Goal: Information Seeking & Learning: Find specific fact

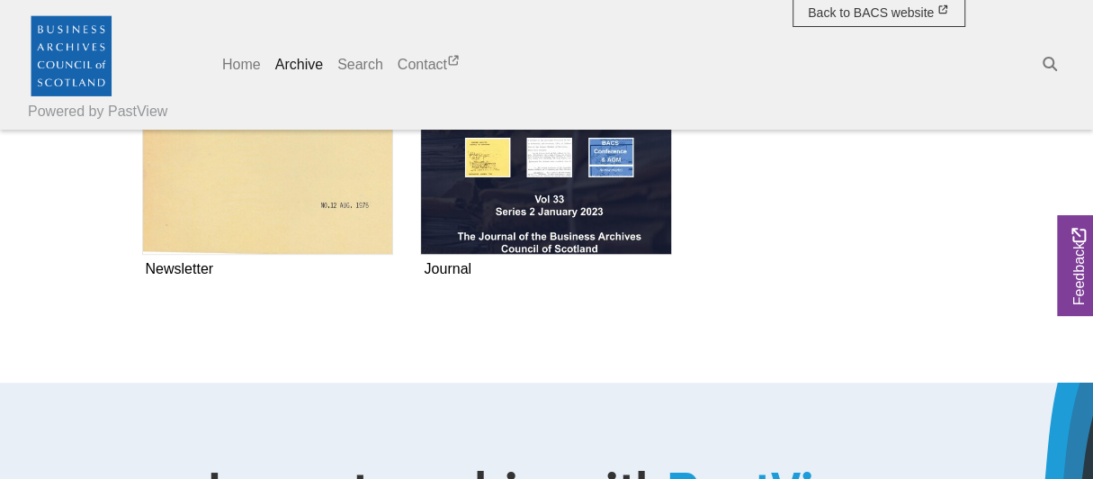
scroll to position [182, 0]
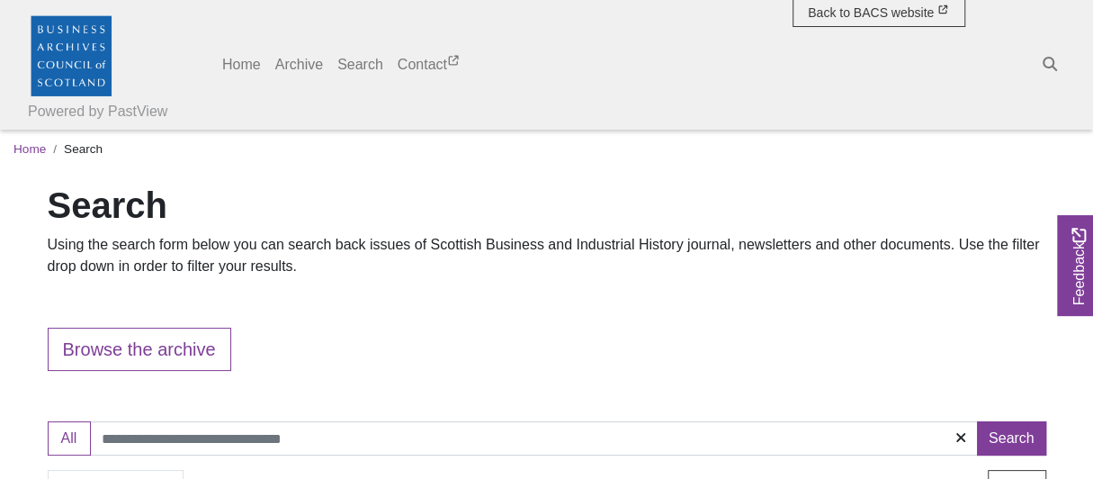
click at [93, 299] on p at bounding box center [547, 303] width 999 height 22
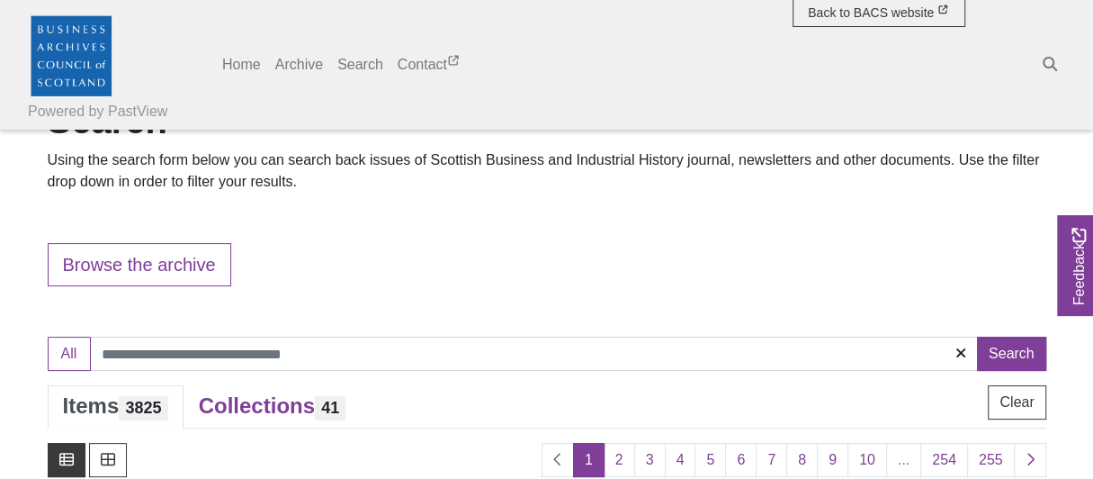
scroll to position [180, 0]
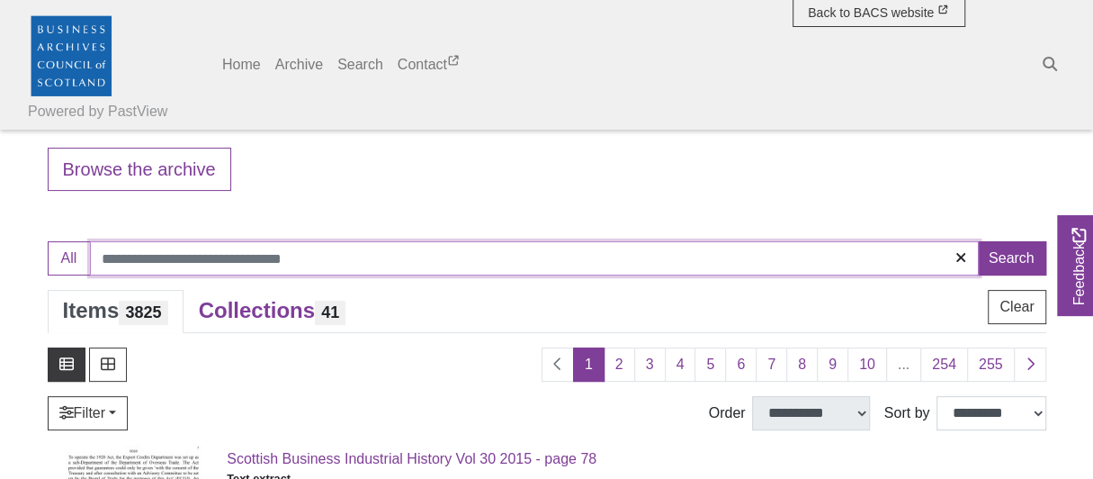
click at [105, 249] on input "Search:" at bounding box center [534, 258] width 889 height 34
type input "**********"
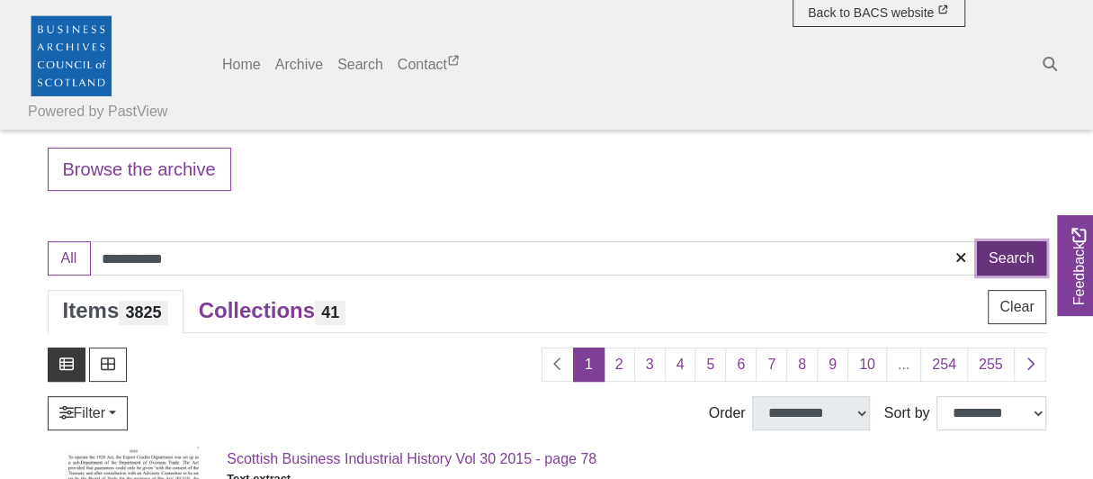
click at [1030, 254] on button "Search" at bounding box center [1011, 258] width 69 height 34
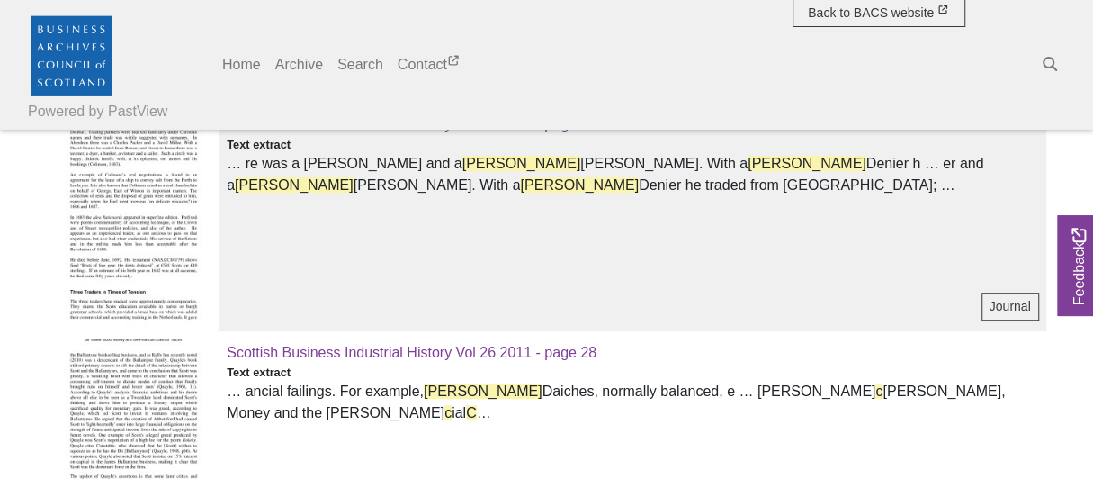
scroll to position [540, 0]
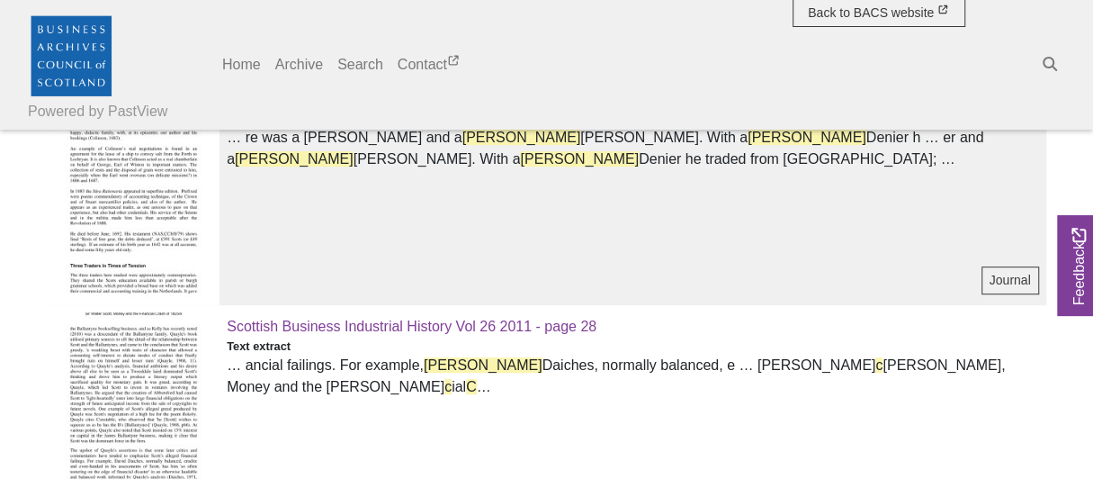
click at [87, 178] on img at bounding box center [134, 195] width 173 height 220
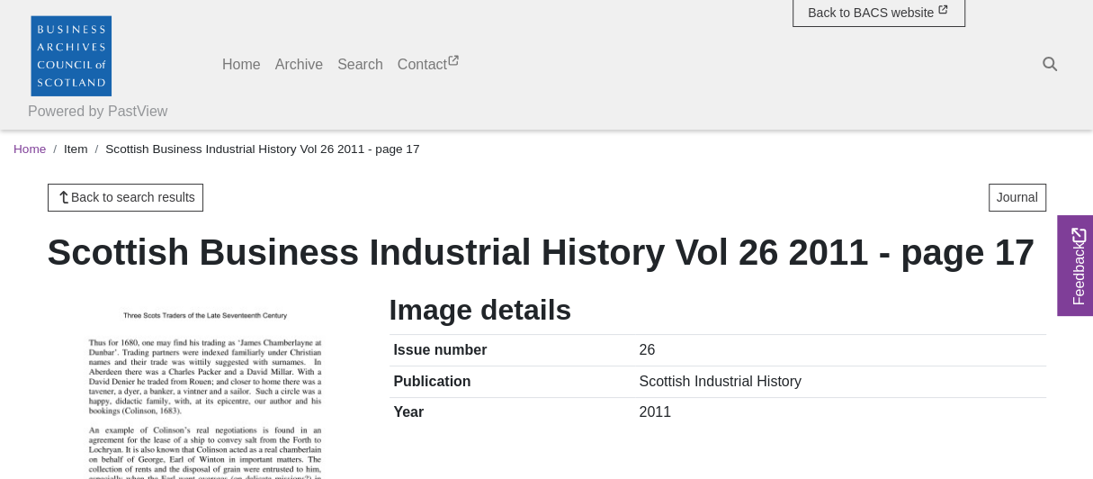
click at [94, 274] on h1 "Scottish Business Industrial History Vol 26 2011 - page 17" at bounding box center [544, 251] width 992 height 43
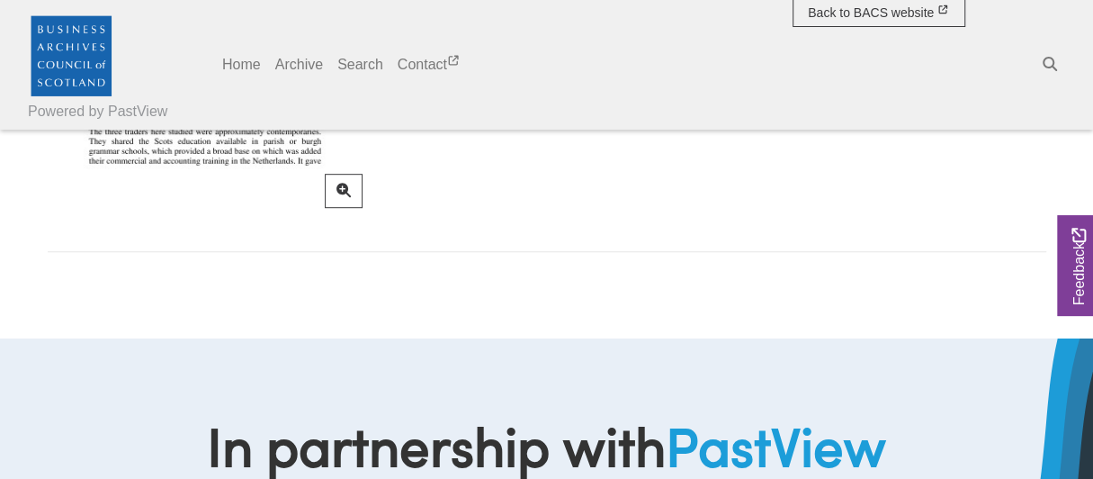
scroll to position [360, 0]
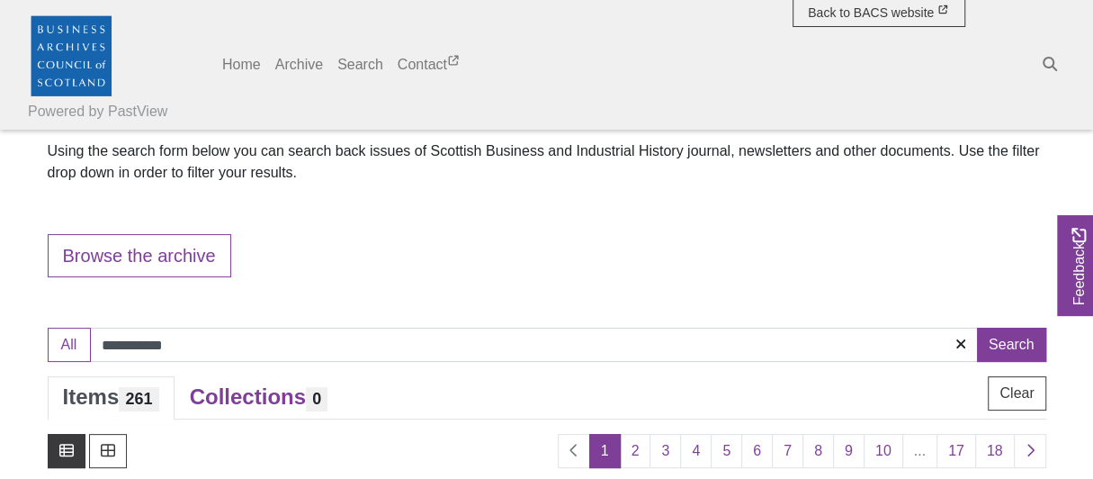
scroll to position [94, 0]
click at [223, 345] on input "**********" at bounding box center [534, 345] width 889 height 34
type input "*"
type input "*********"
click at [1020, 351] on button "Search" at bounding box center [1011, 345] width 69 height 34
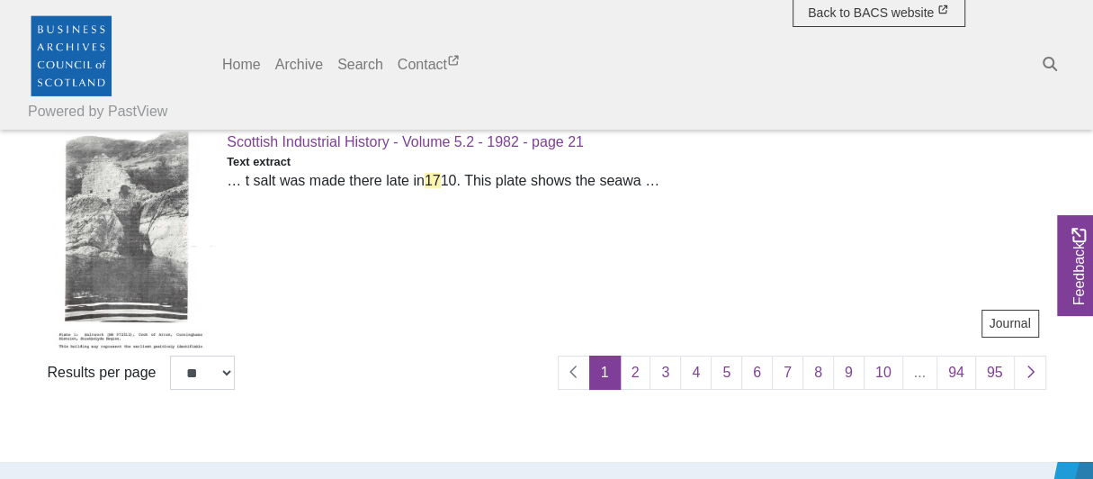
scroll to position [3869, 0]
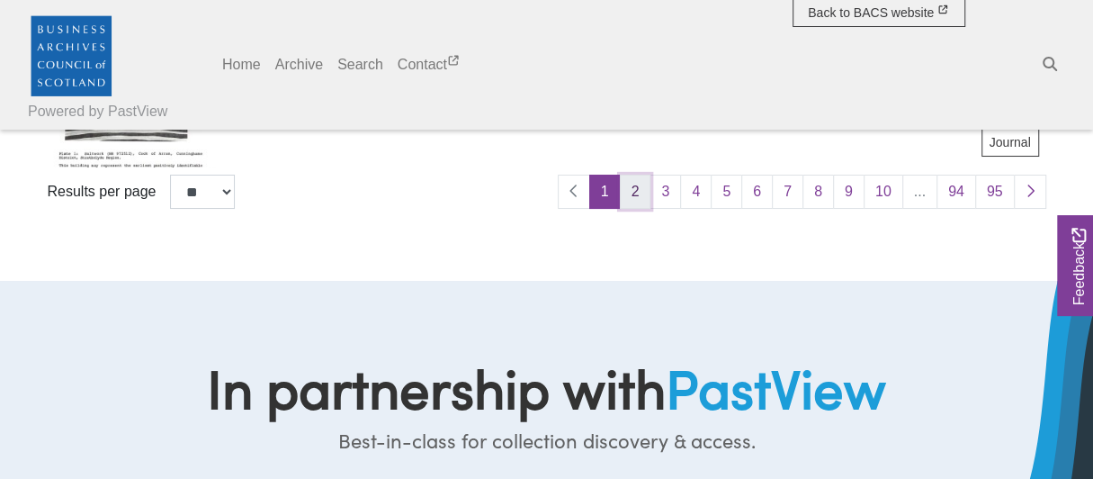
click at [646, 200] on link "2" at bounding box center [635, 192] width 31 height 34
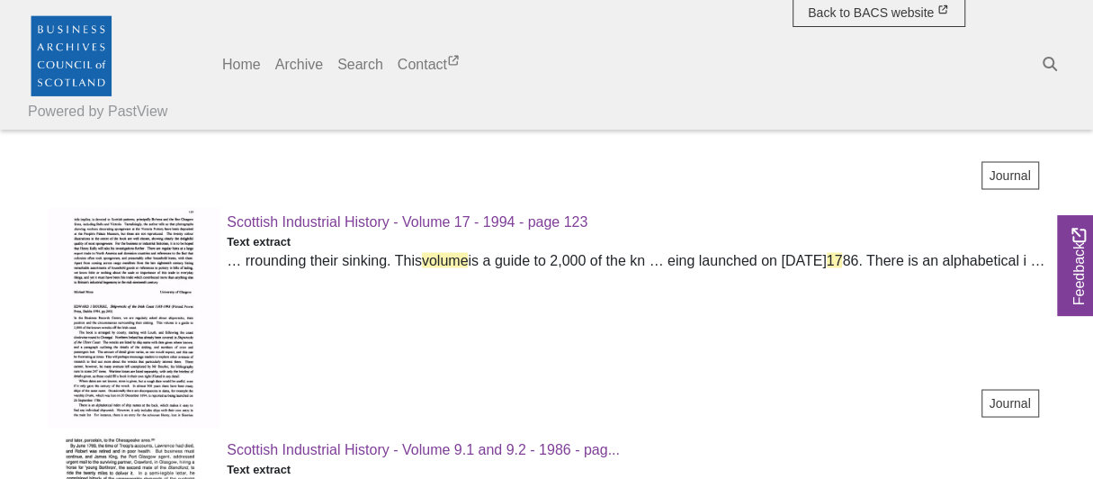
scroll to position [1799, 0]
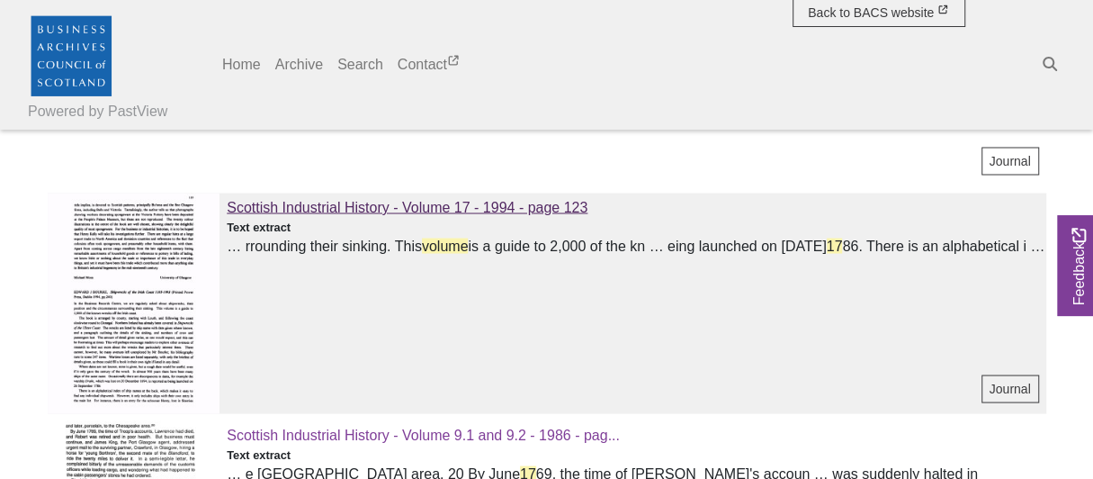
click at [376, 206] on span "Scottish Industrial History - Volume 17 - 1994 - page 123" at bounding box center [407, 206] width 361 height 15
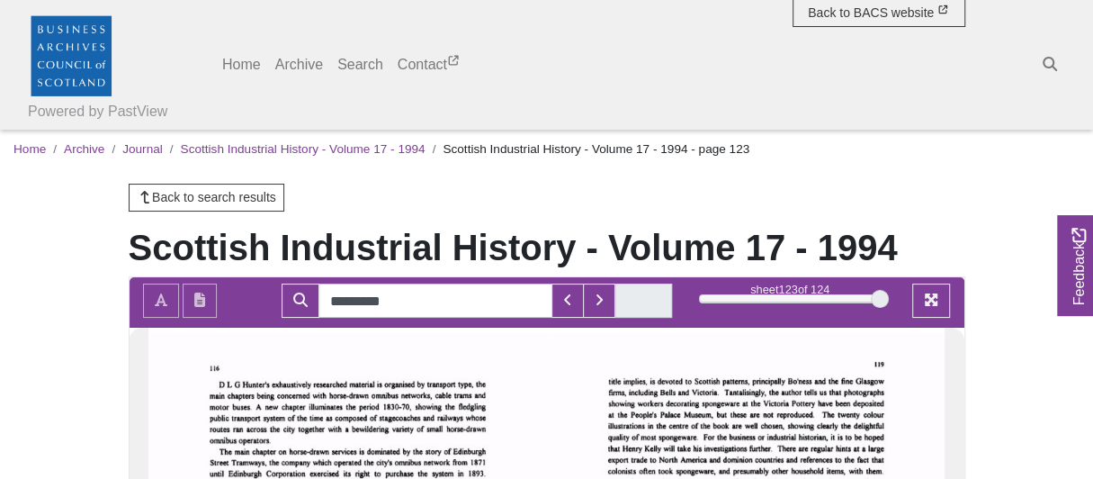
type input "*********"
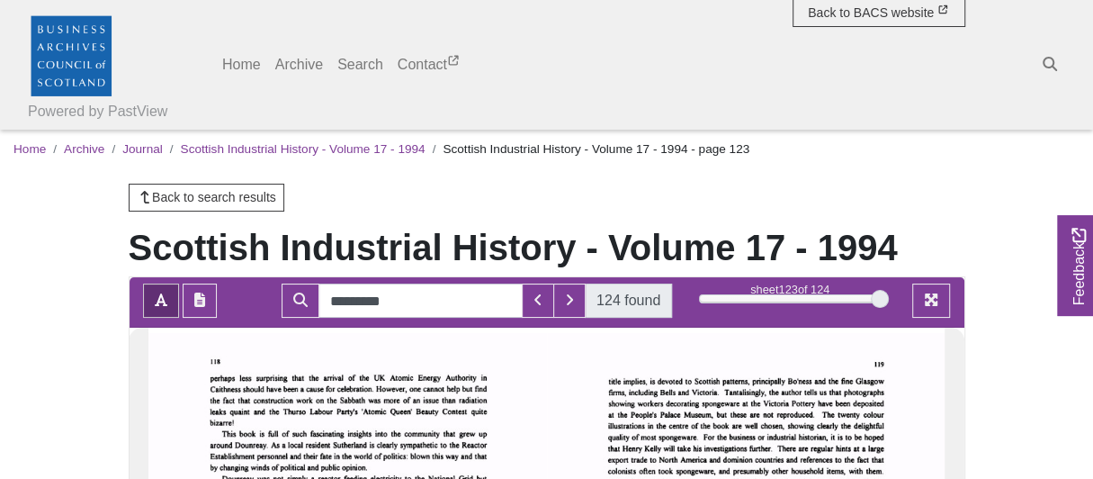
click at [621, 318] on span "124 found" at bounding box center [628, 300] width 87 height 34
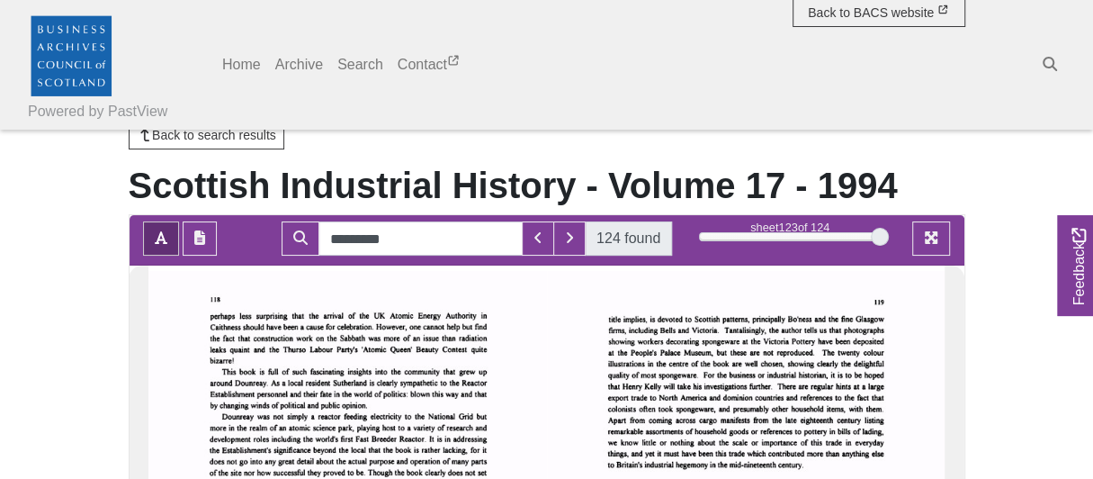
scroll to position [89, 0]
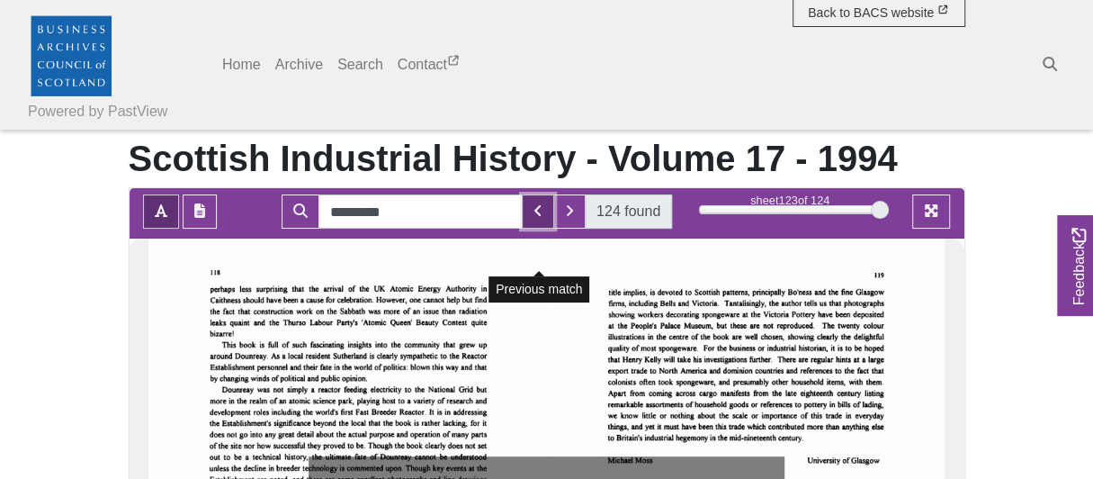
click at [544, 229] on button "Previous Match" at bounding box center [538, 211] width 32 height 34
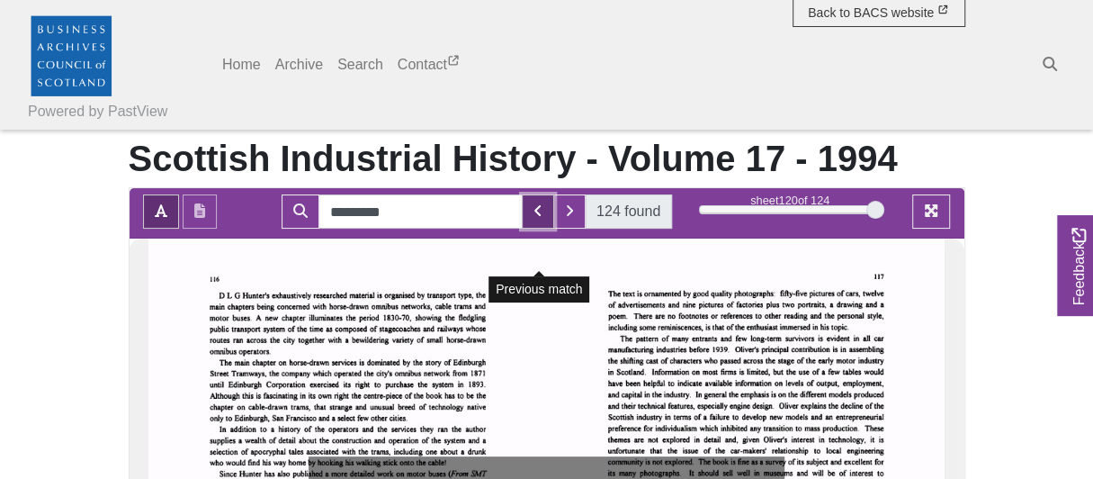
click at [544, 229] on button "Previous Match" at bounding box center [538, 211] width 32 height 34
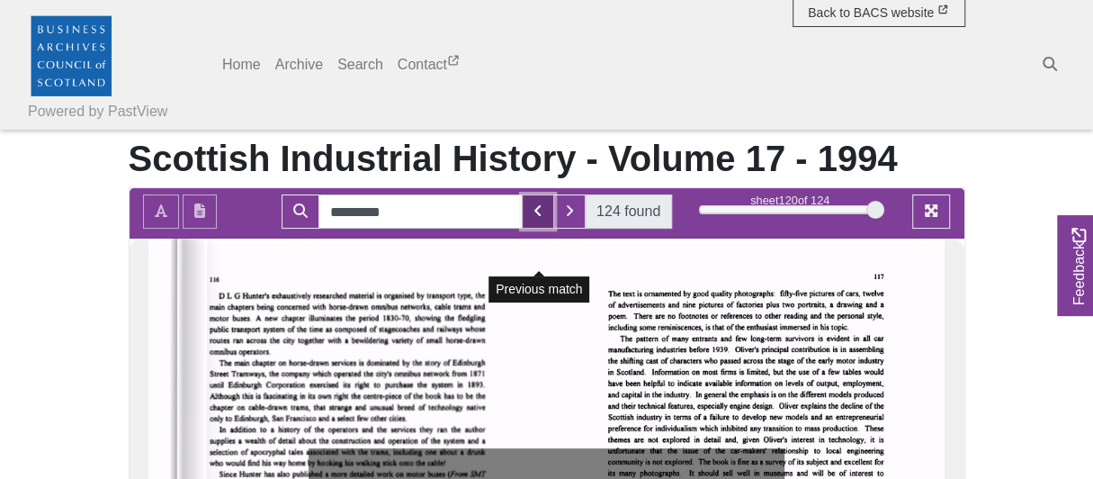
click at [544, 229] on button "Previous Match" at bounding box center [538, 211] width 32 height 34
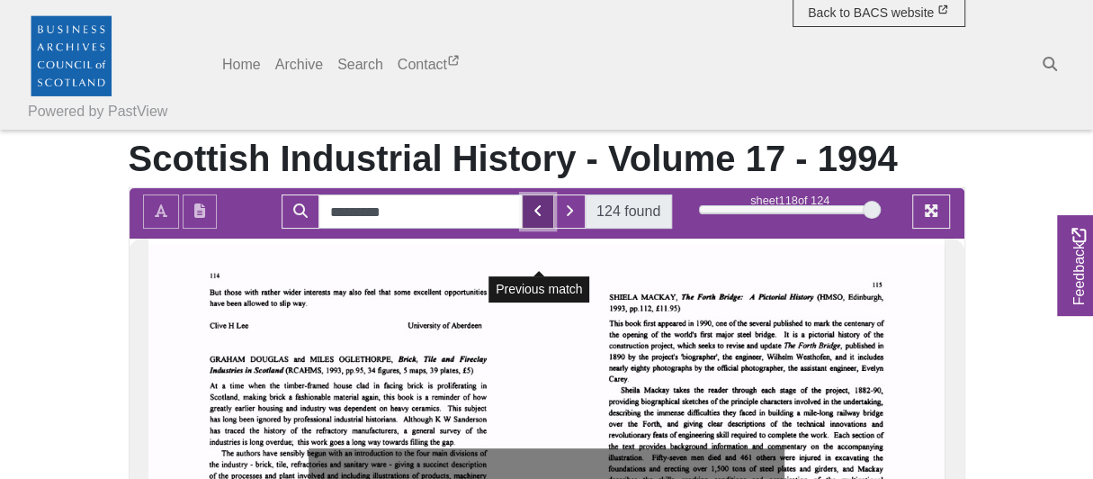
click at [543, 229] on button "Previous Match" at bounding box center [538, 211] width 32 height 34
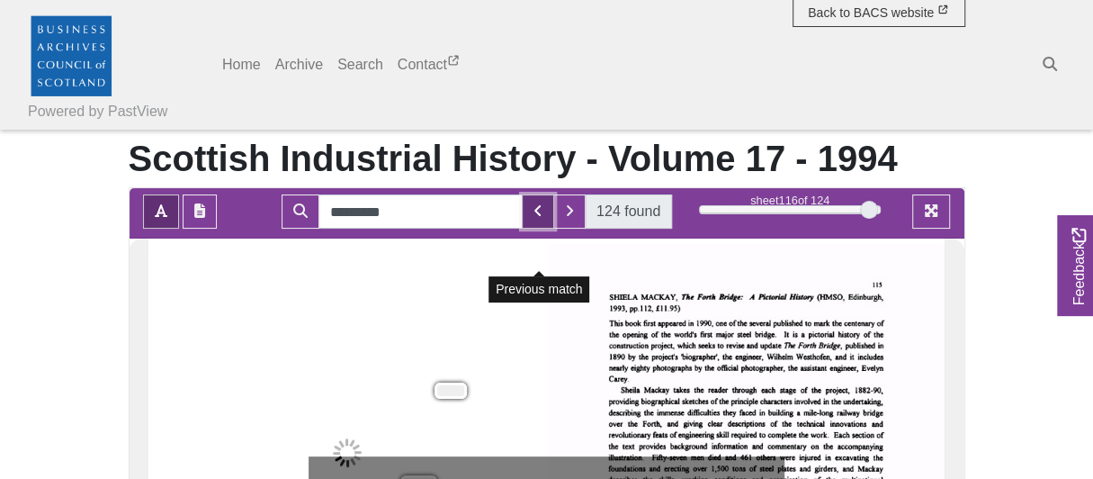
click at [543, 229] on button "Previous Match" at bounding box center [538, 211] width 32 height 34
click at [543, 218] on icon "Previous Match" at bounding box center [538, 210] width 9 height 14
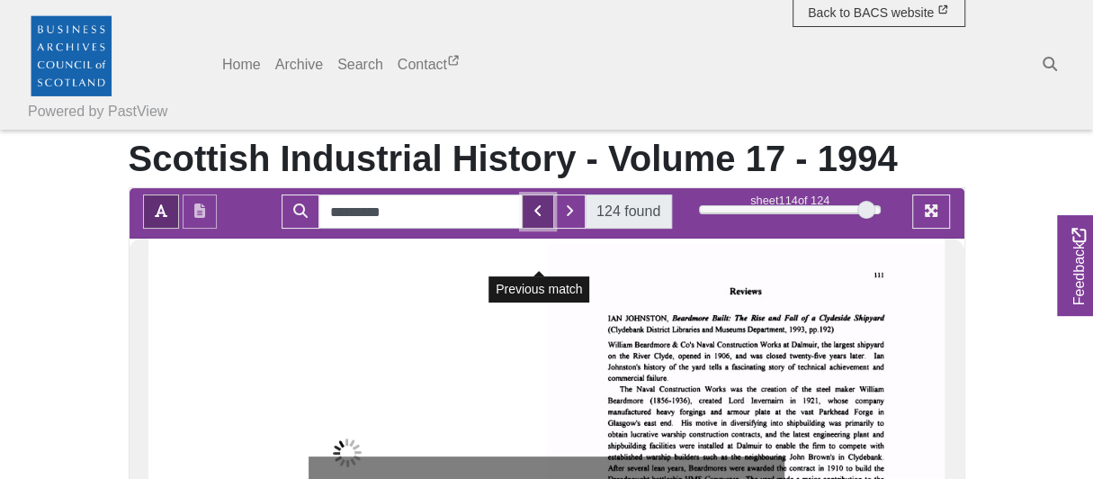
click at [542, 218] on icon "Previous Match" at bounding box center [538, 210] width 9 height 14
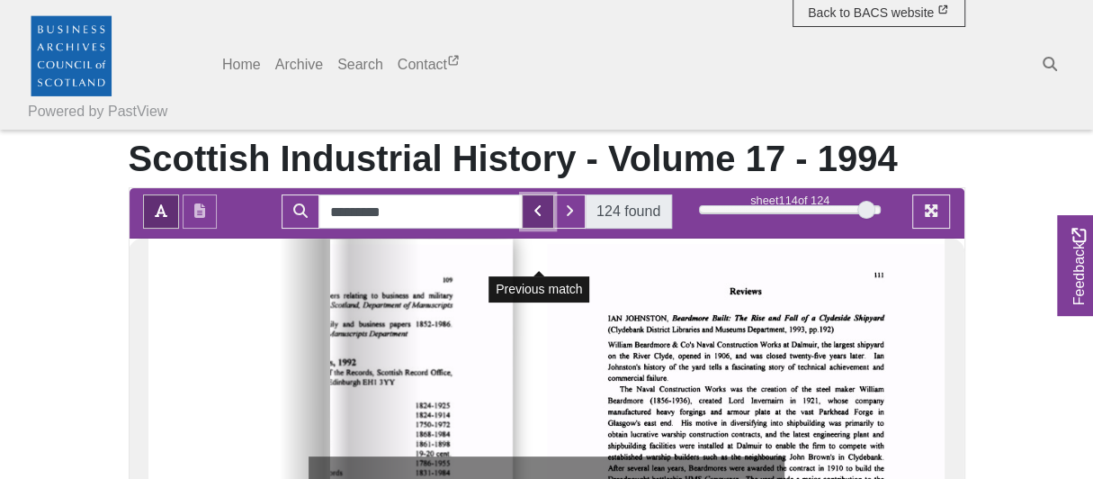
click at [540, 218] on icon "Previous Match" at bounding box center [538, 210] width 9 height 14
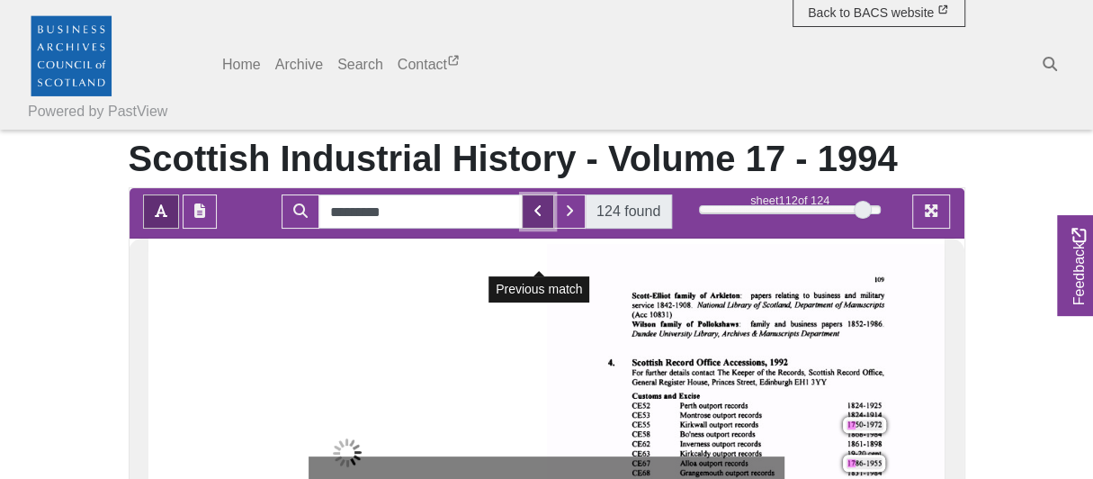
click at [539, 218] on icon "Previous Match" at bounding box center [538, 210] width 9 height 14
click at [537, 216] on icon "Previous Match" at bounding box center [537, 210] width 6 height 11
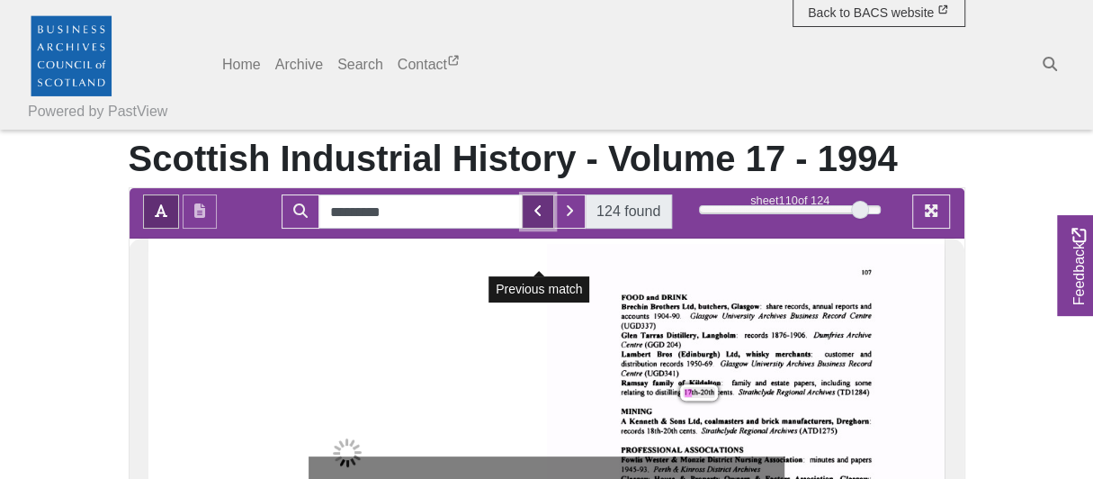
click at [536, 216] on icon "Previous Match" at bounding box center [537, 210] width 6 height 11
click at [535, 218] on icon "Previous Match" at bounding box center [538, 210] width 9 height 14
click at [534, 229] on button "Previous Match" at bounding box center [538, 211] width 32 height 34
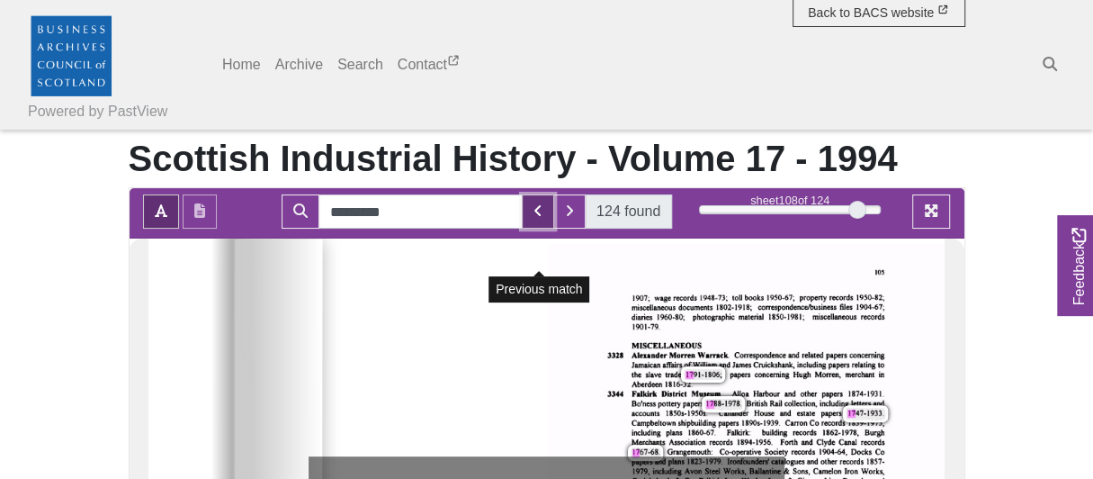
click at [534, 229] on button "Previous Match" at bounding box center [538, 211] width 32 height 34
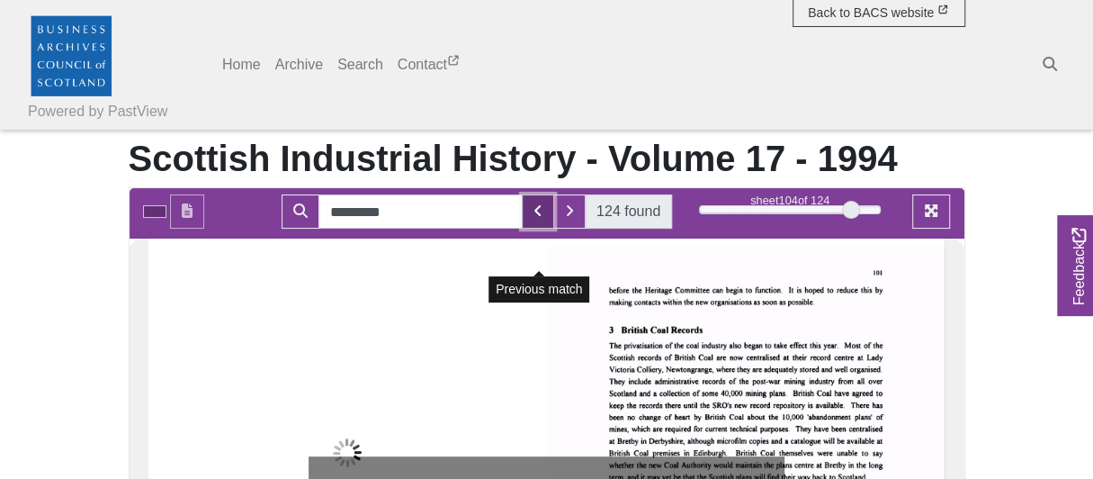
click at [534, 229] on button "Previous Match" at bounding box center [538, 211] width 32 height 34
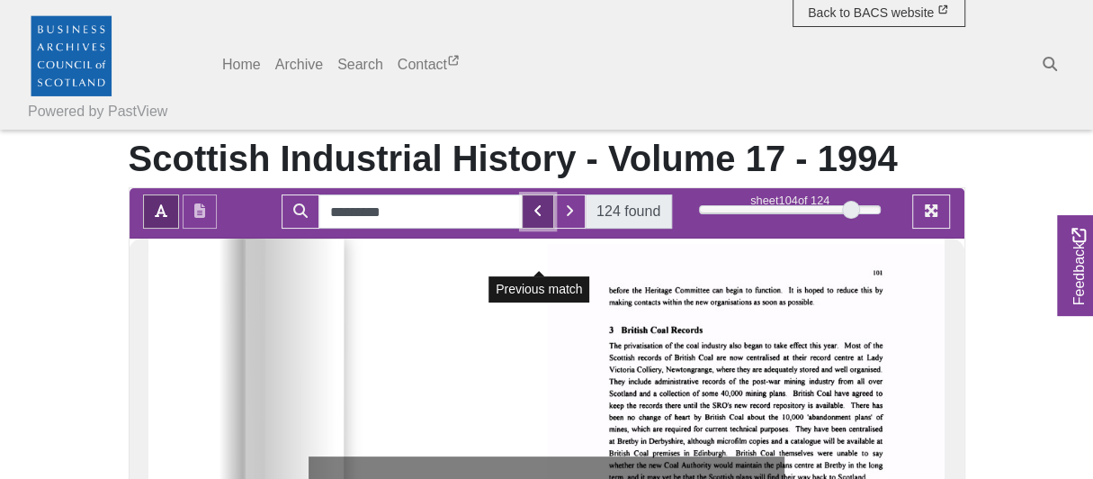
click at [534, 229] on button "Previous Match" at bounding box center [538, 211] width 32 height 34
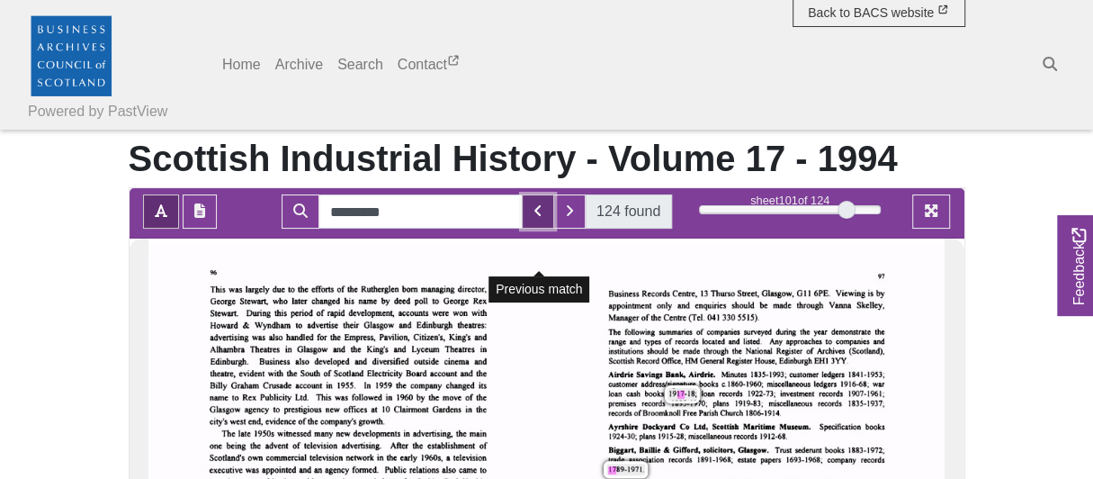
click at [541, 218] on icon "Previous Match" at bounding box center [538, 210] width 9 height 14
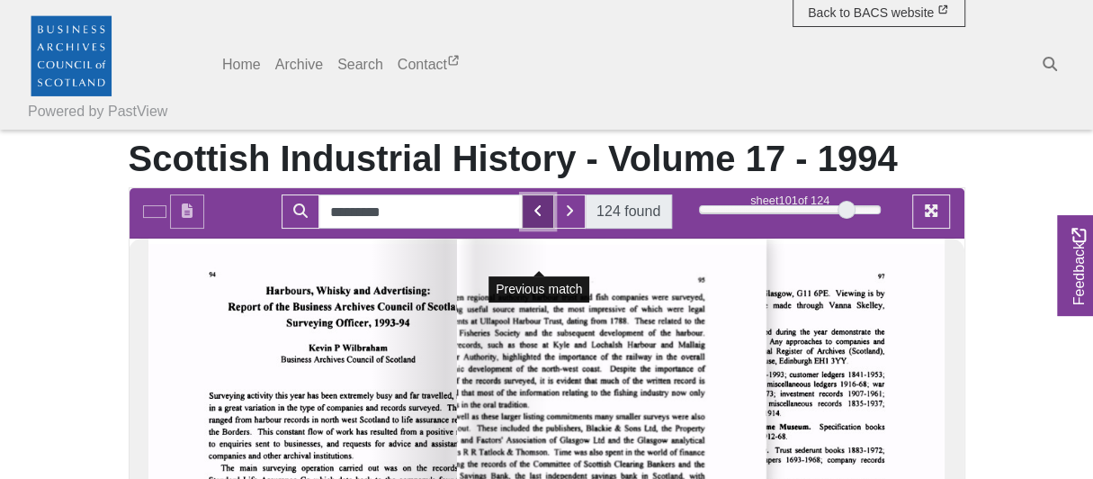
click at [541, 218] on icon "Previous Match" at bounding box center [538, 210] width 9 height 14
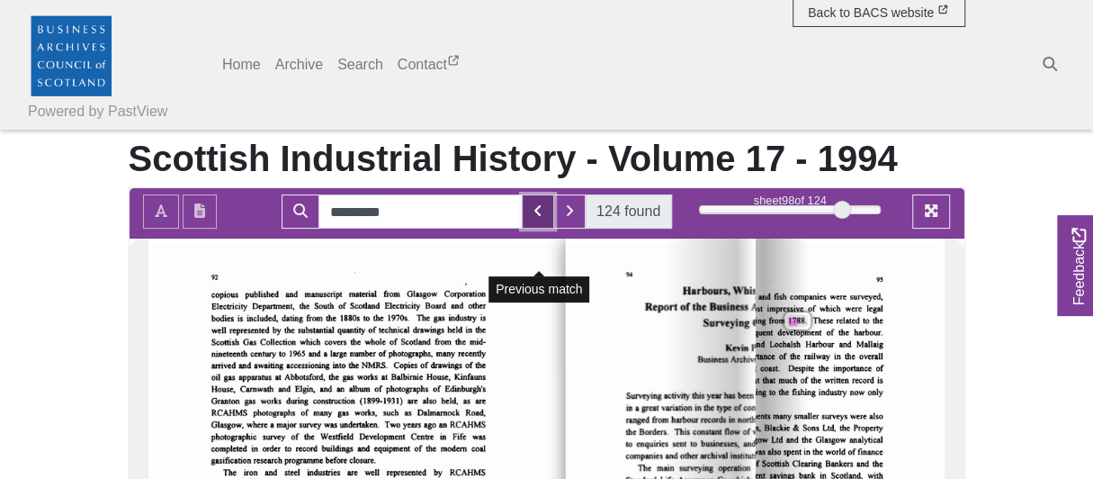
click at [541, 218] on icon "Previous Match" at bounding box center [538, 210] width 9 height 14
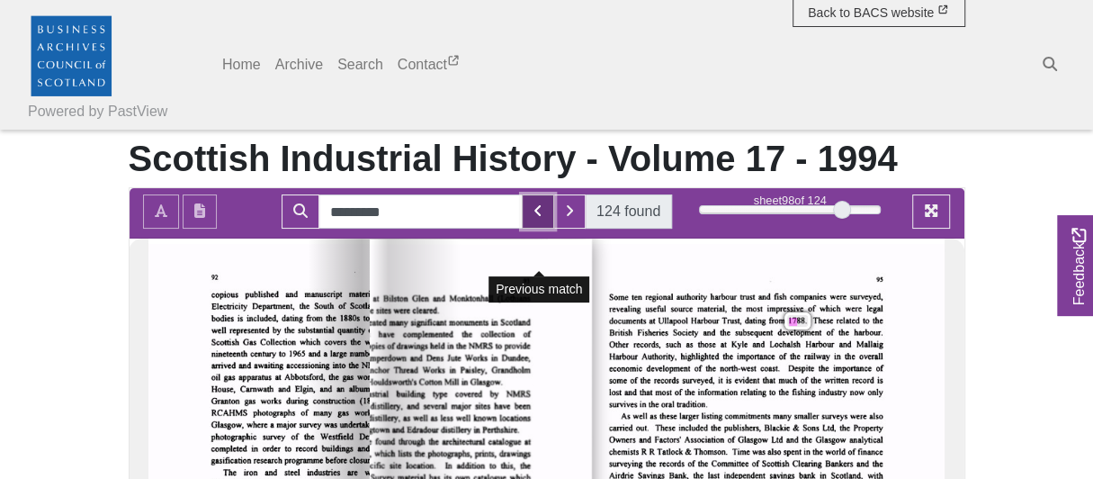
click at [541, 218] on icon "Previous Match" at bounding box center [538, 210] width 9 height 14
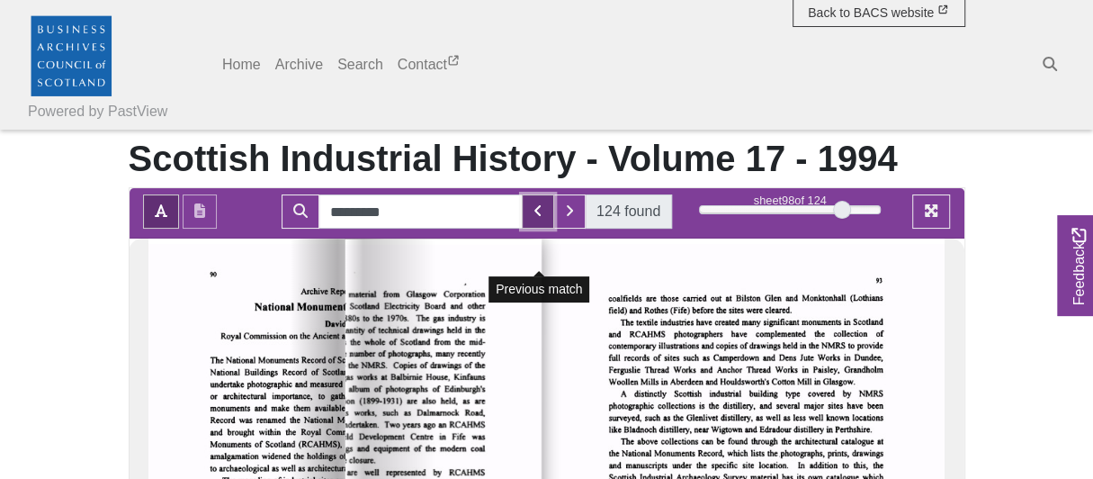
click at [541, 218] on icon "Previous Match" at bounding box center [538, 210] width 9 height 14
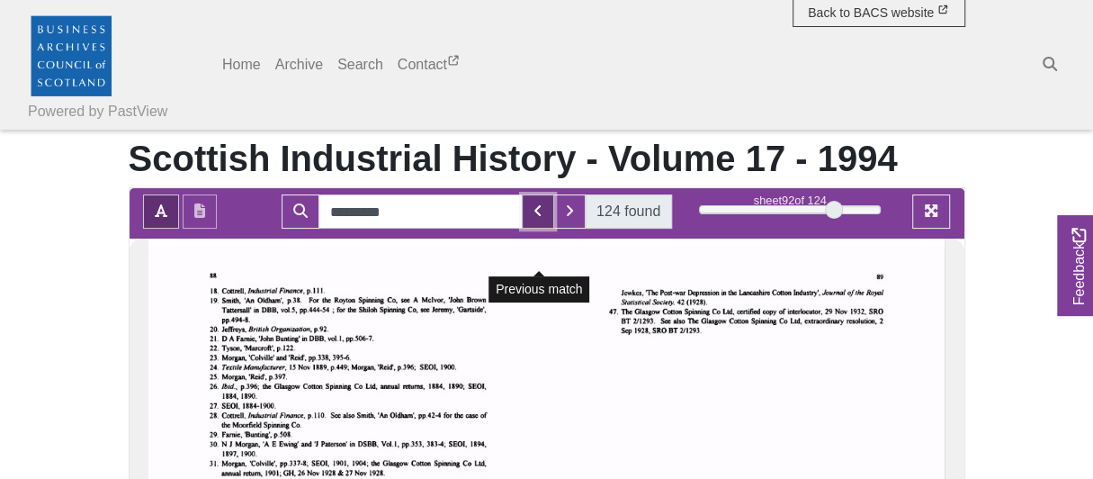
click at [541, 218] on icon "Previous Match" at bounding box center [538, 210] width 9 height 14
click at [540, 218] on icon "Previous Match" at bounding box center [538, 210] width 9 height 14
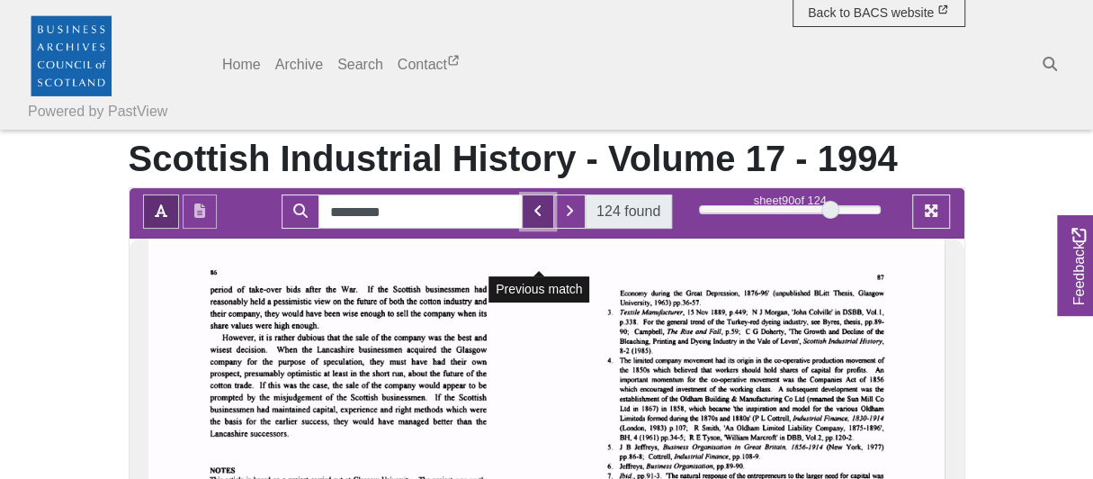
click at [540, 218] on icon "Previous Match" at bounding box center [538, 210] width 9 height 14
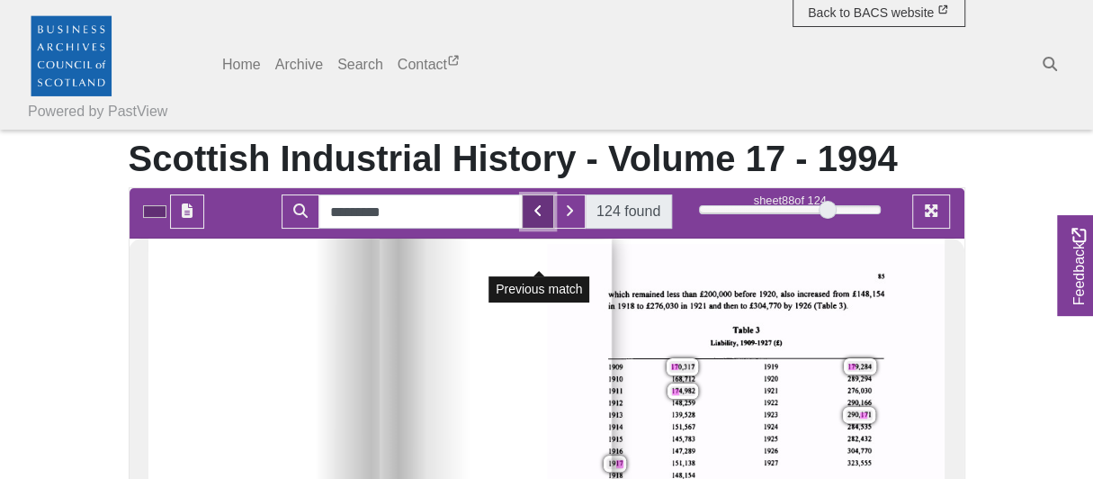
click at [540, 218] on icon "Previous Match" at bounding box center [538, 210] width 9 height 14
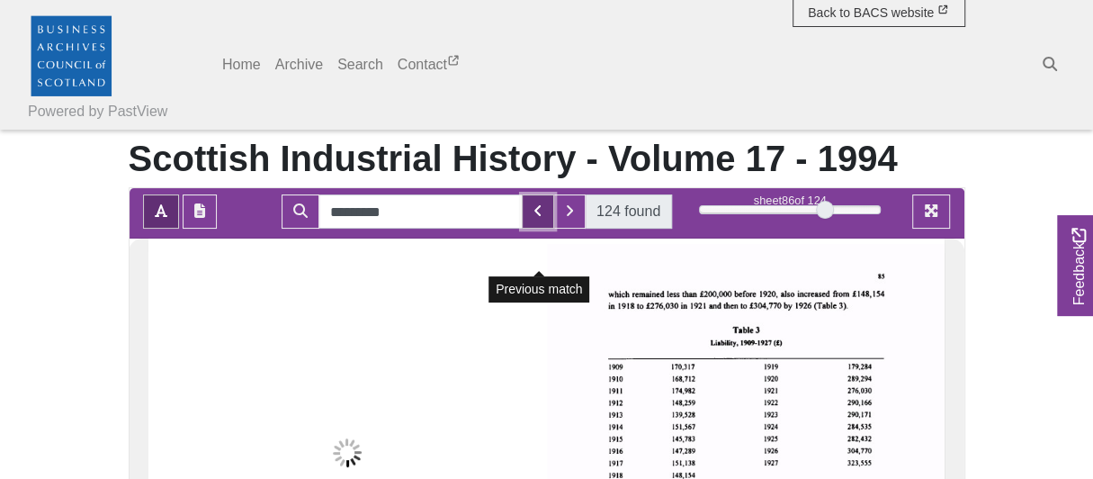
click at [540, 218] on icon "Previous Match" at bounding box center [538, 210] width 9 height 14
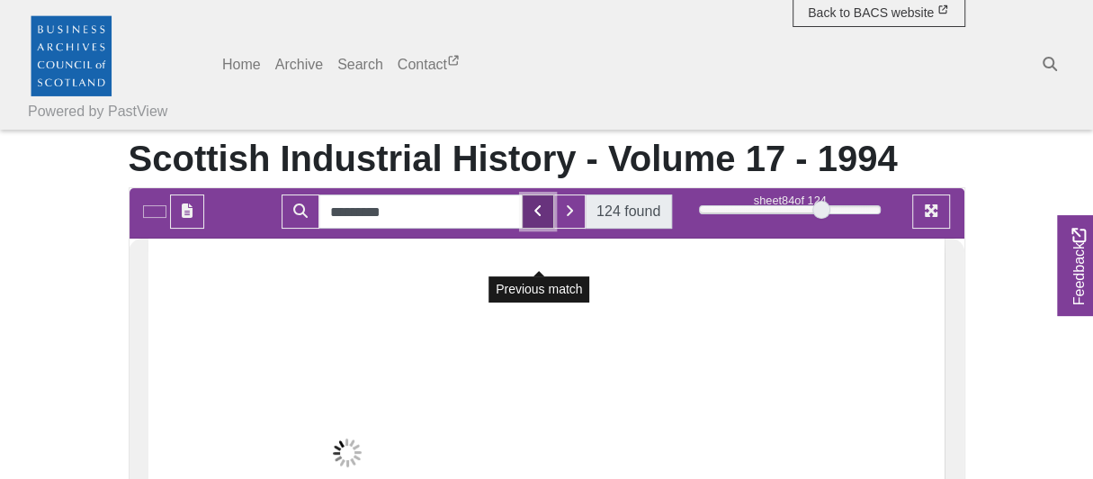
click at [540, 218] on icon "Previous Match" at bounding box center [538, 210] width 9 height 14
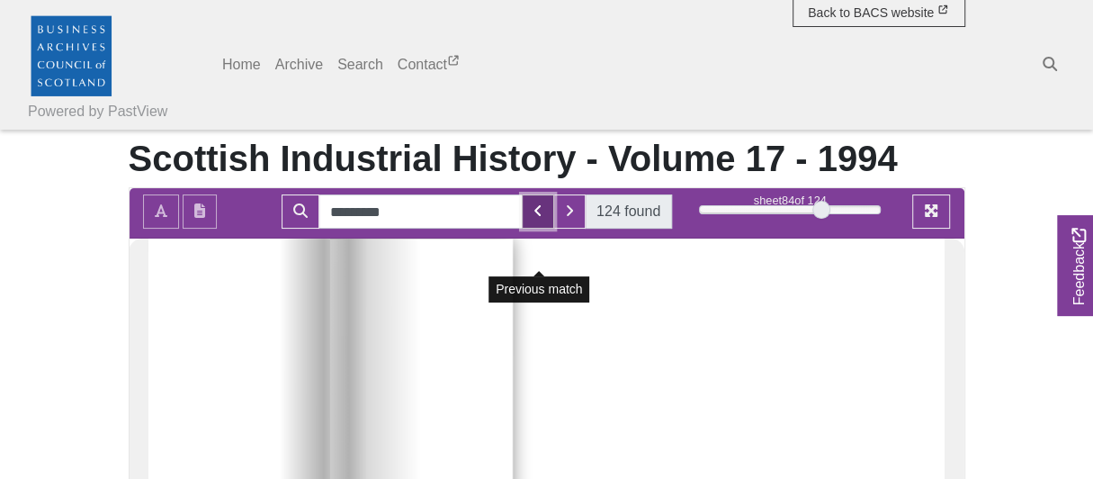
click at [539, 218] on icon "Previous Match" at bounding box center [538, 210] width 9 height 14
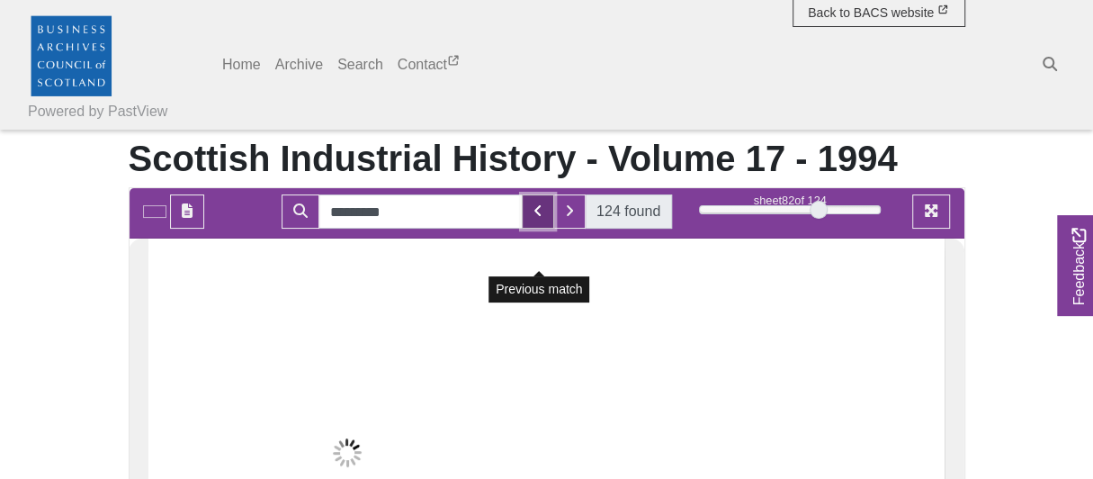
click at [539, 218] on icon "Previous Match" at bounding box center [538, 210] width 9 height 14
drag, startPoint x: 817, startPoint y: 253, endPoint x: 704, endPoint y: 263, distance: 112.9
click at [704, 229] on div "sheet 5 of 124 5 *" at bounding box center [790, 211] width 209 height 34
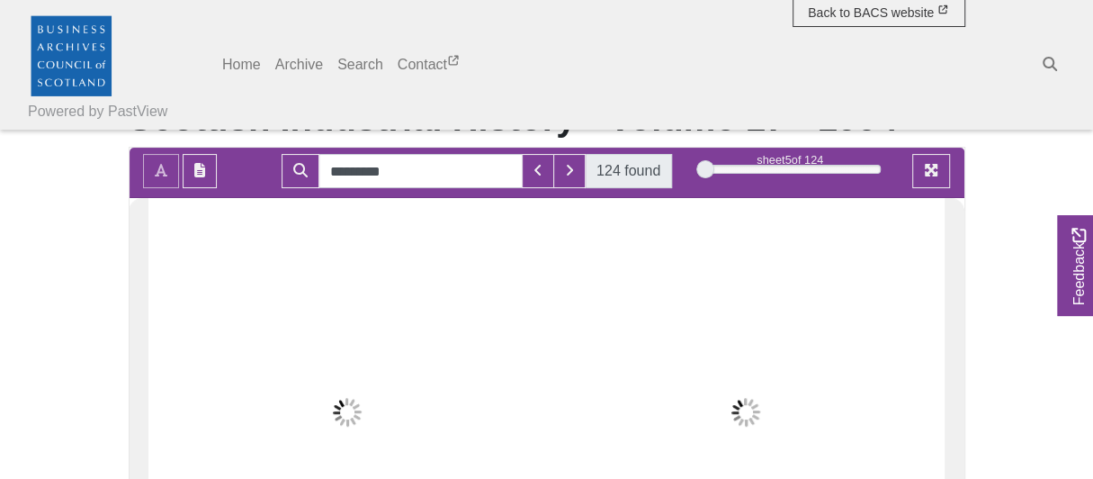
scroll to position [89, 0]
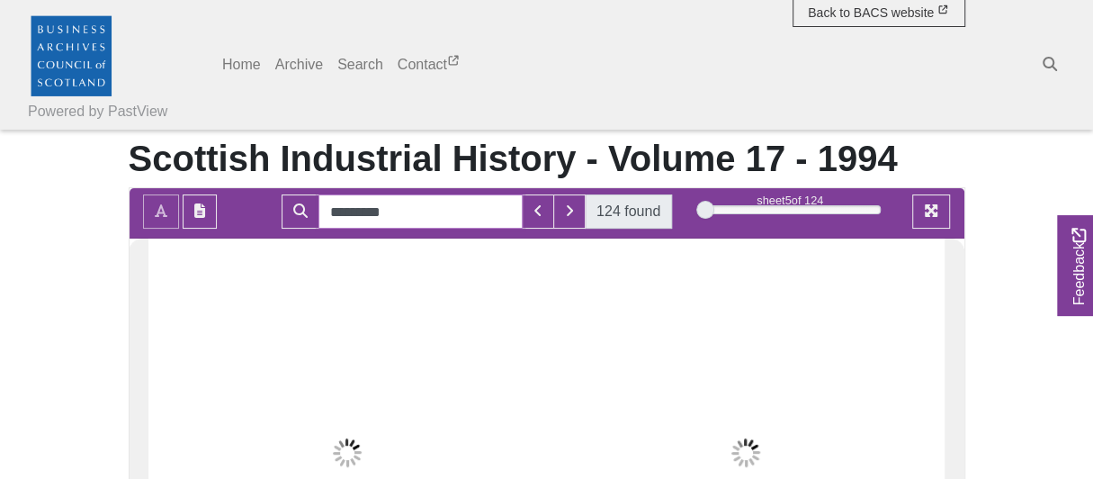
click at [455, 229] on input "*********" at bounding box center [421, 211] width 204 height 34
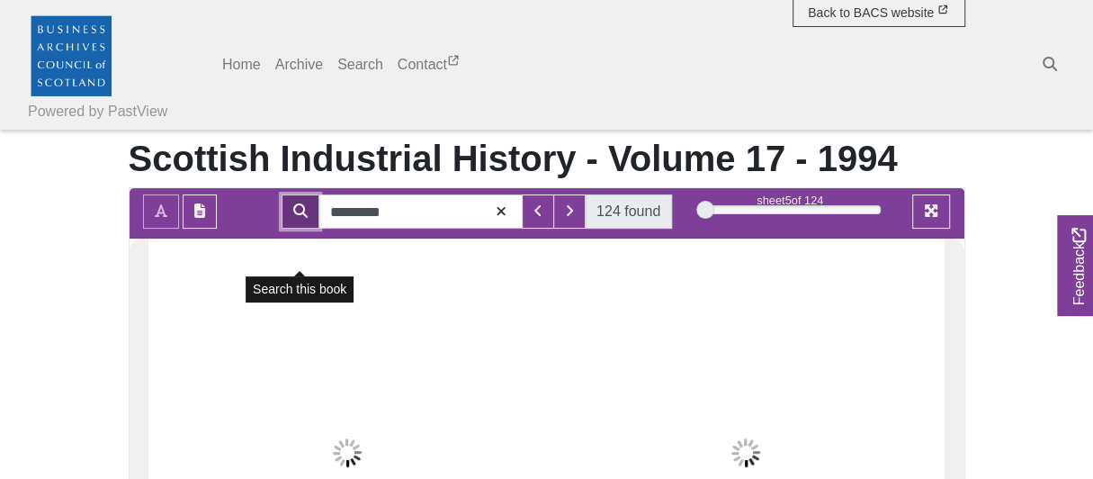
click at [301, 218] on icon "Search" at bounding box center [300, 210] width 14 height 14
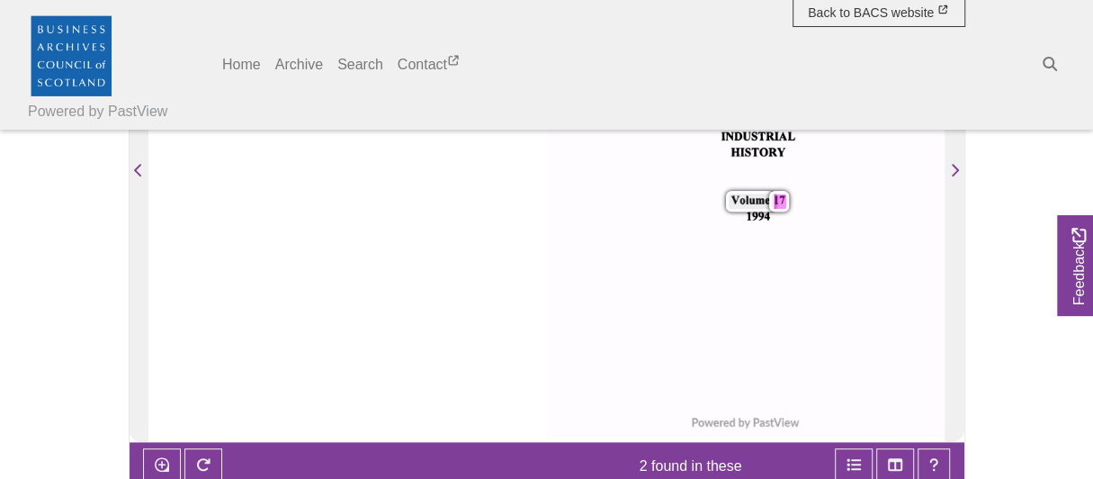
scroll to position [360, 0]
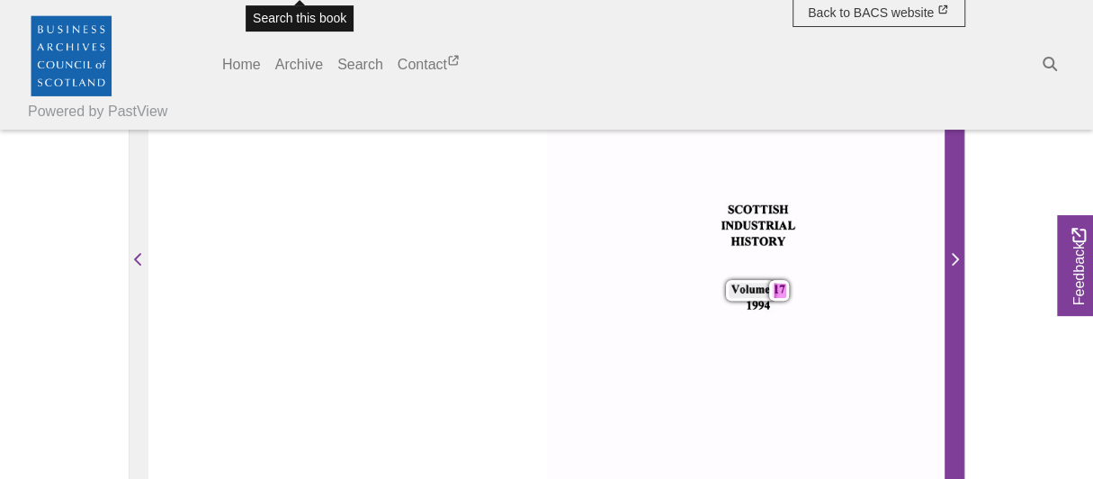
click at [959, 271] on span "Next Page" at bounding box center [955, 260] width 18 height 22
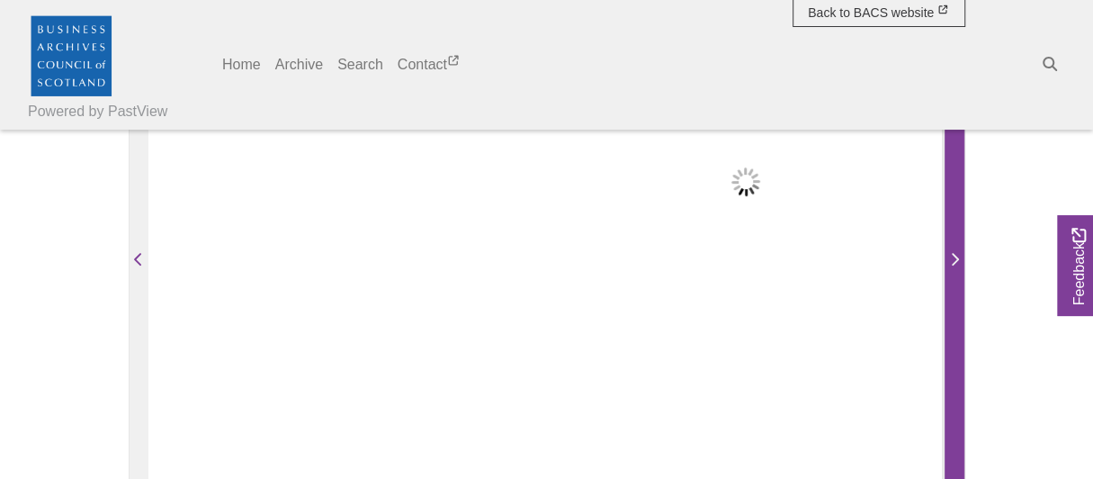
click at [959, 271] on span "Next Page" at bounding box center [955, 260] width 18 height 22
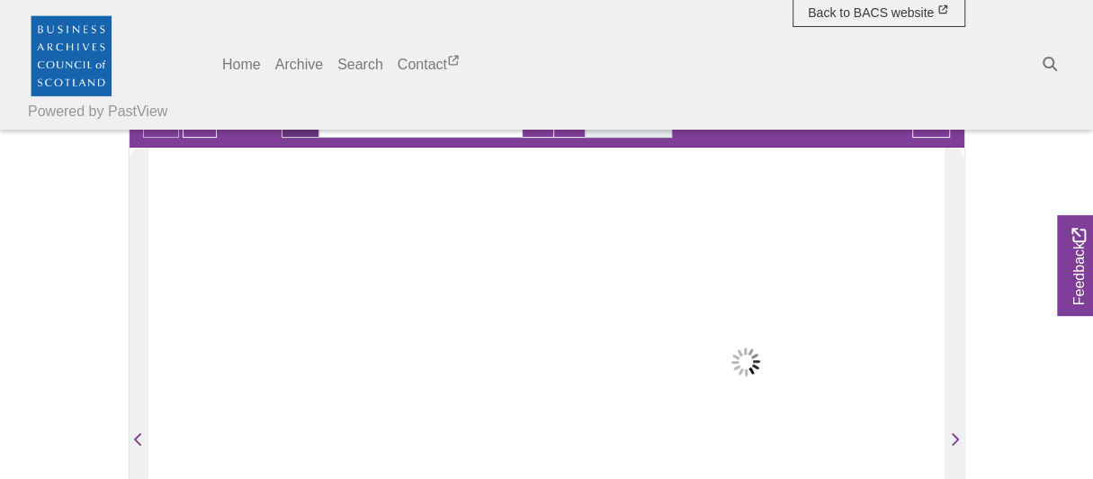
click at [812, 316] on div at bounding box center [746, 429] width 398 height 563
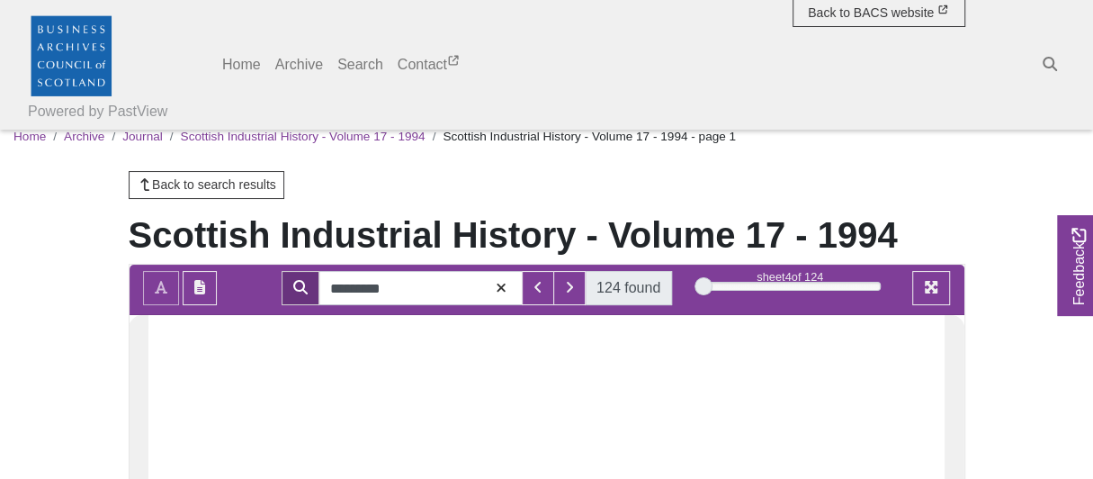
scroll to position [0, 0]
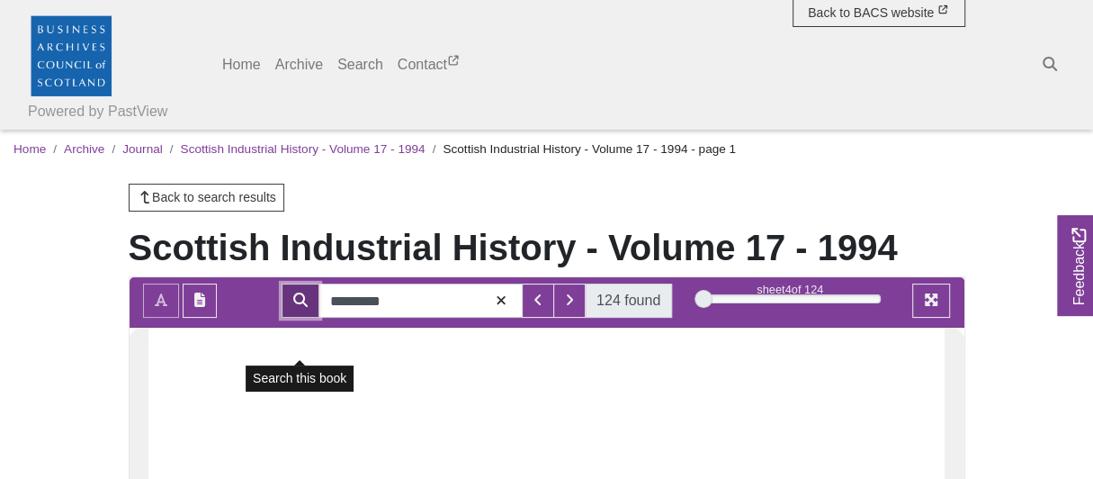
click at [301, 307] on icon "Search" at bounding box center [300, 299] width 14 height 14
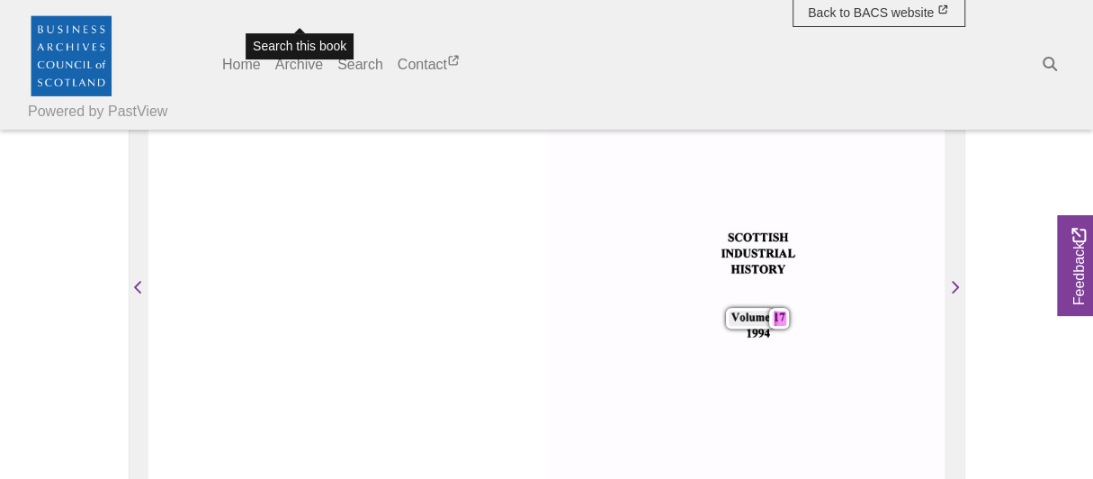
scroll to position [360, 0]
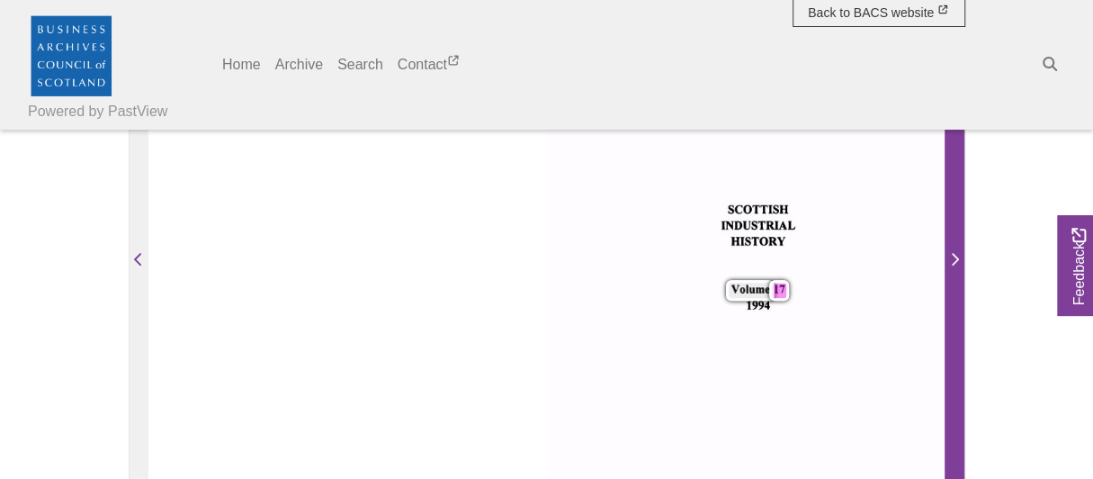
click at [956, 265] on icon "Next Page" at bounding box center [955, 259] width 7 height 13
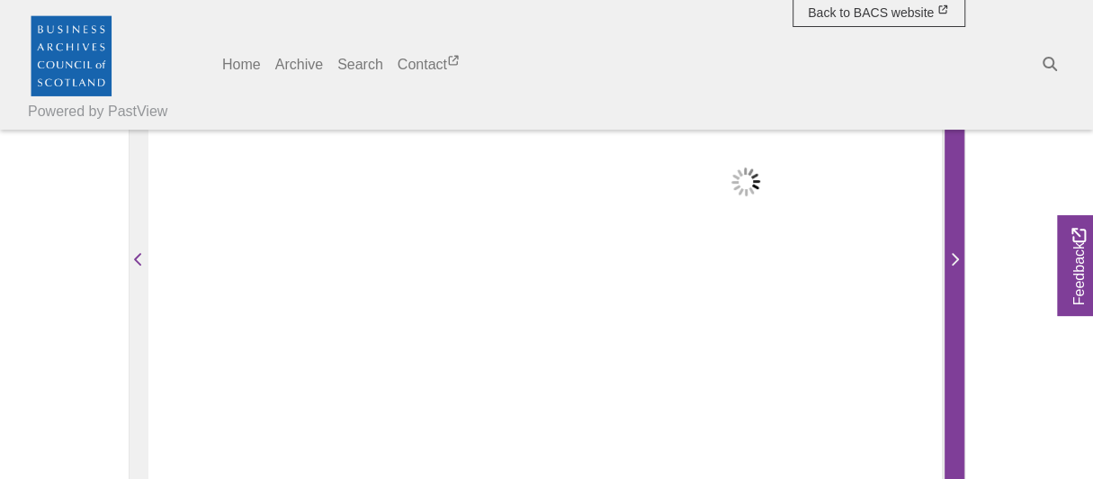
click at [957, 266] on icon "Next Page" at bounding box center [954, 259] width 9 height 14
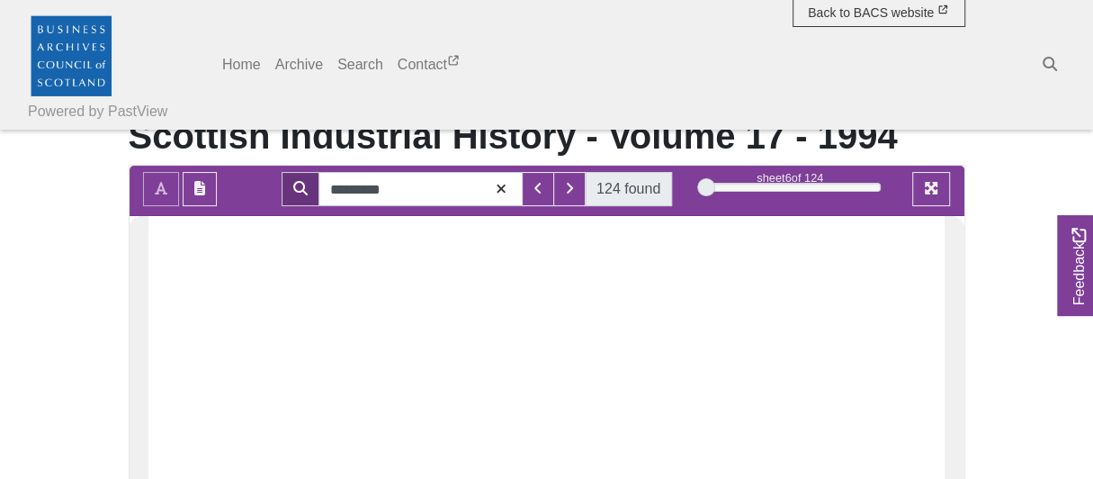
click at [622, 200] on span "124 found" at bounding box center [629, 189] width 64 height 22
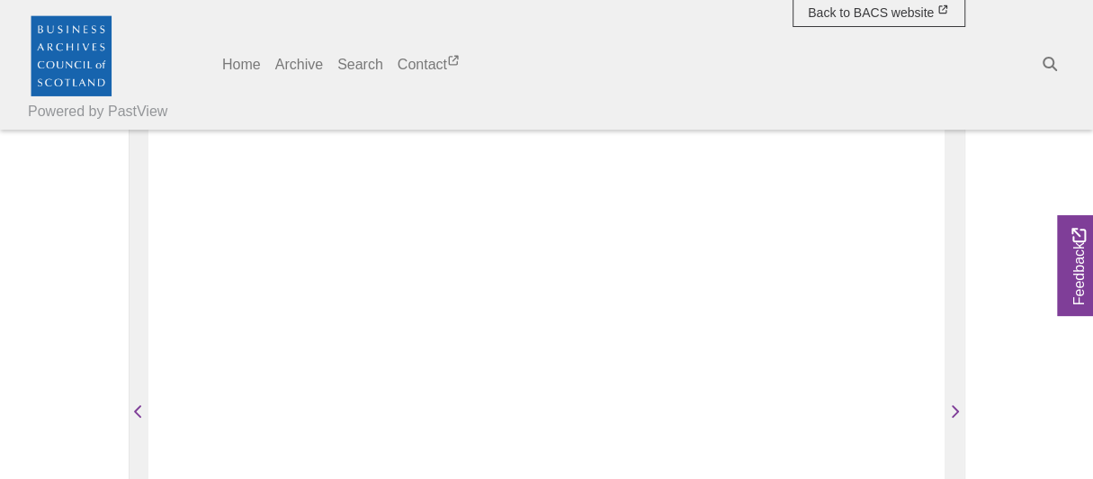
scroll to position [22, 0]
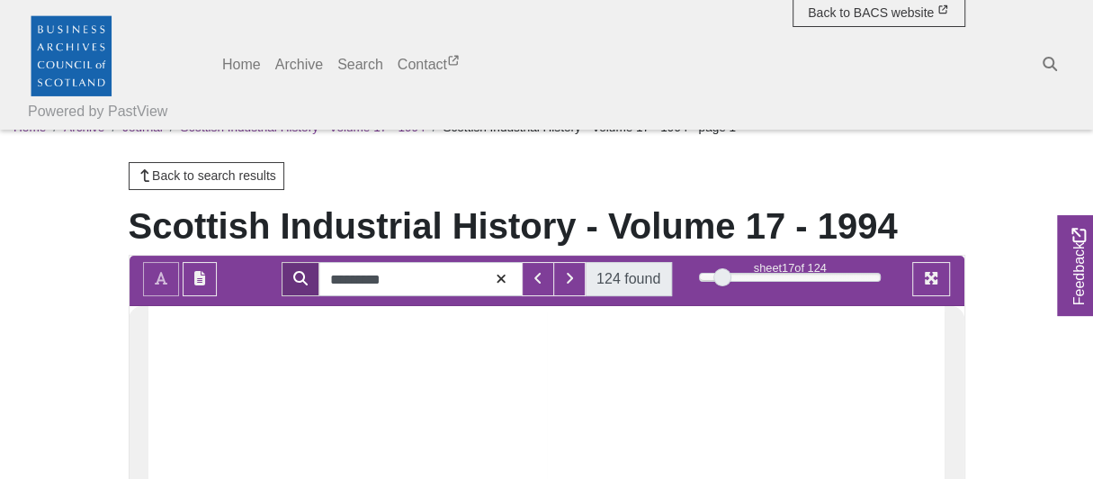
drag, startPoint x: 704, startPoint y: 316, endPoint x: 722, endPoint y: 320, distance: 19.4
click at [722, 286] on div at bounding box center [722, 277] width 18 height 18
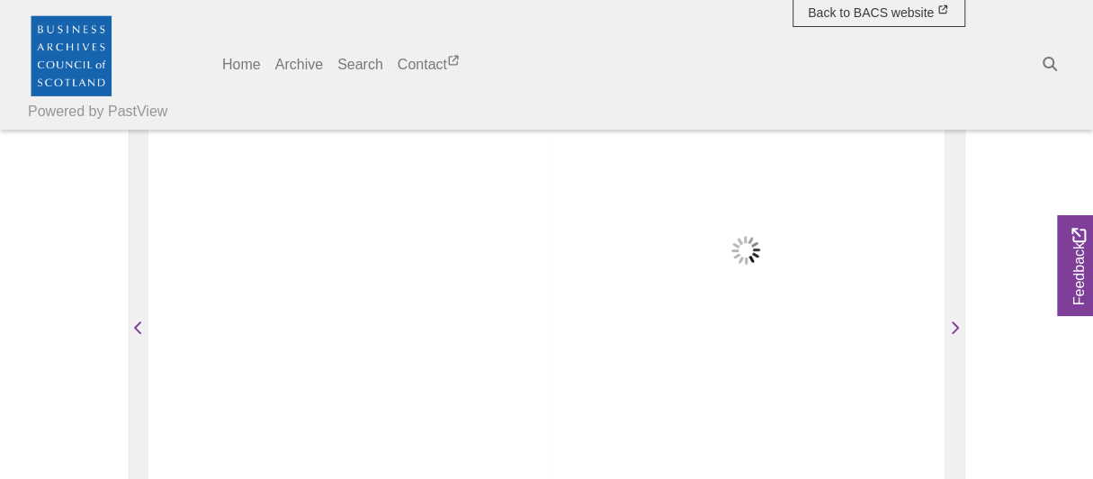
scroll to position [0, 0]
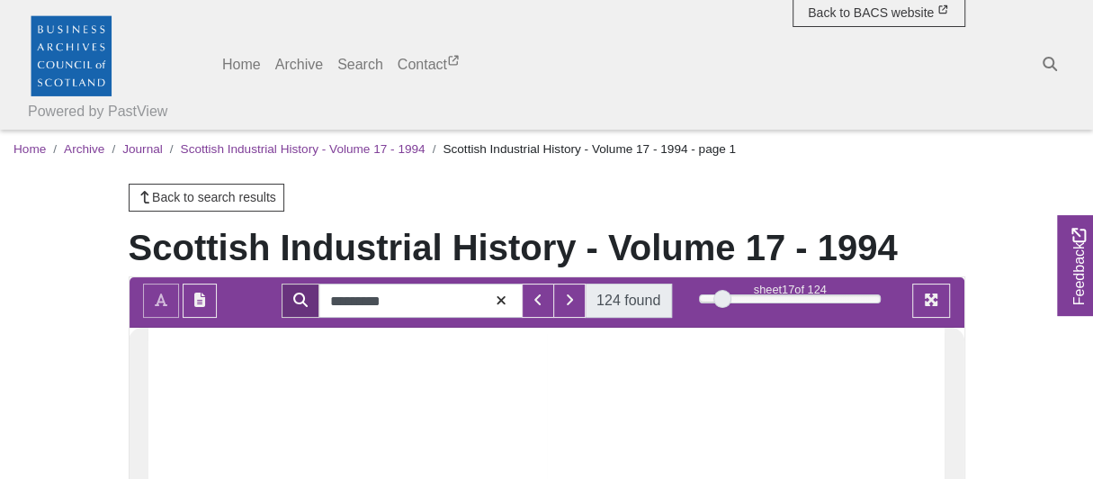
click at [619, 311] on span "124 found" at bounding box center [629, 301] width 64 height 22
drag, startPoint x: 620, startPoint y: 376, endPoint x: 585, endPoint y: 372, distance: 35.3
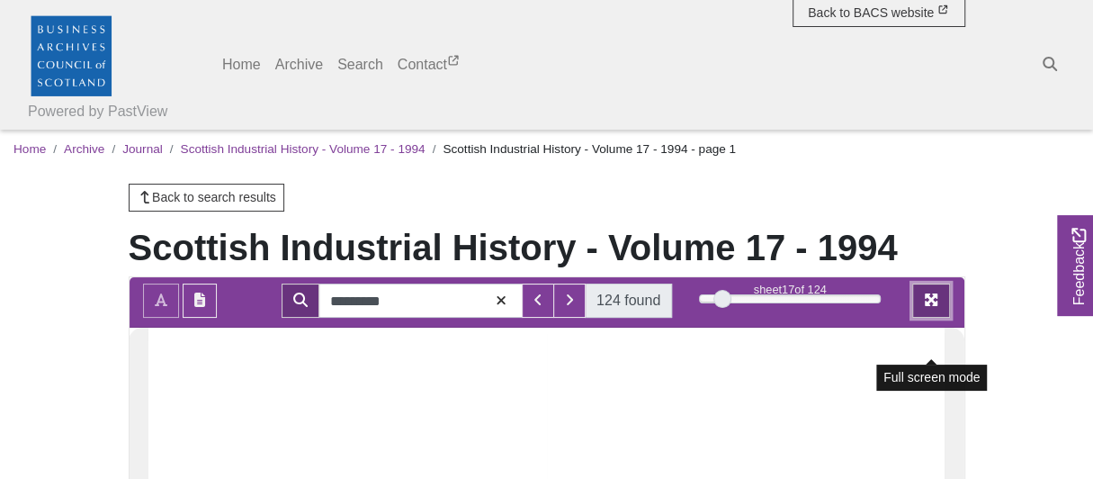
click at [930, 306] on icon "Full screen mode" at bounding box center [931, 299] width 13 height 13
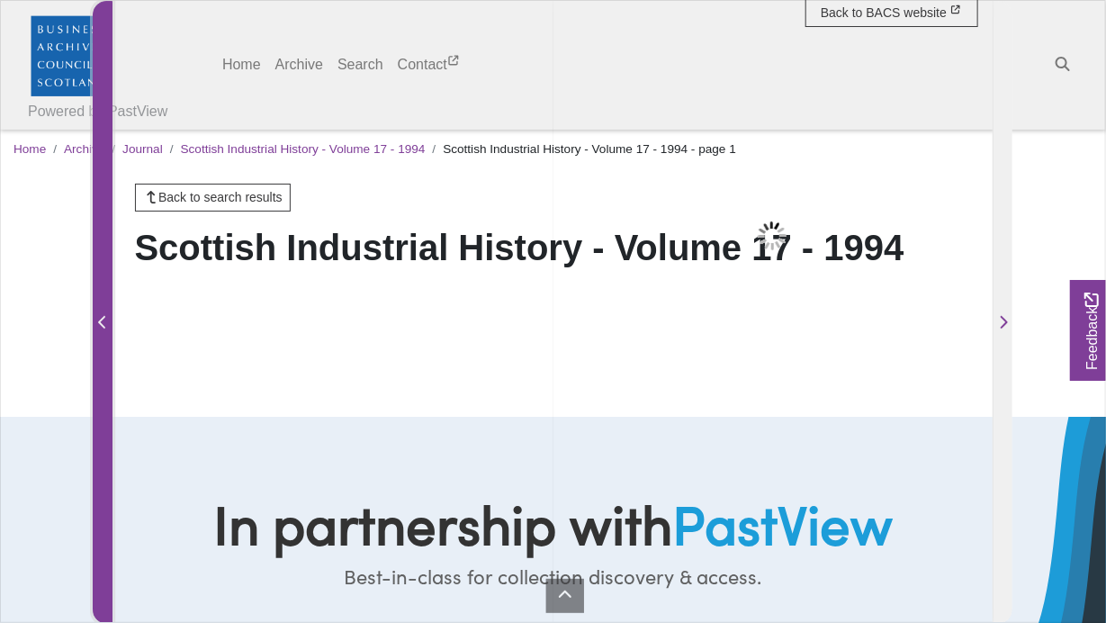
click at [108, 324] on span "Previous Page" at bounding box center [103, 323] width 18 height 22
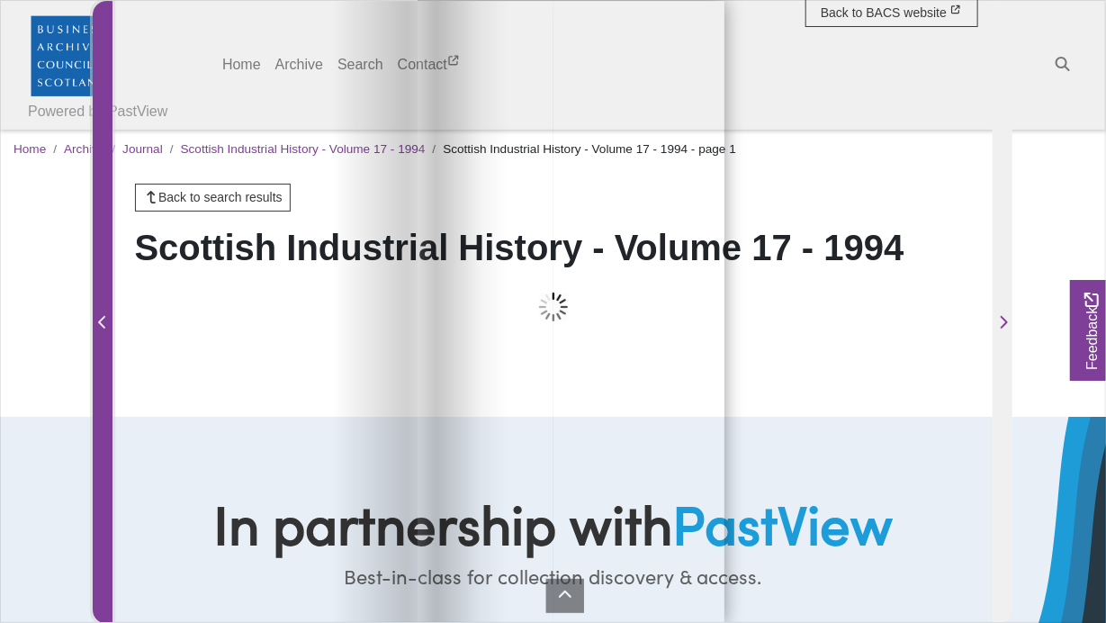
click at [108, 324] on span "Previous Page" at bounding box center [103, 323] width 18 height 22
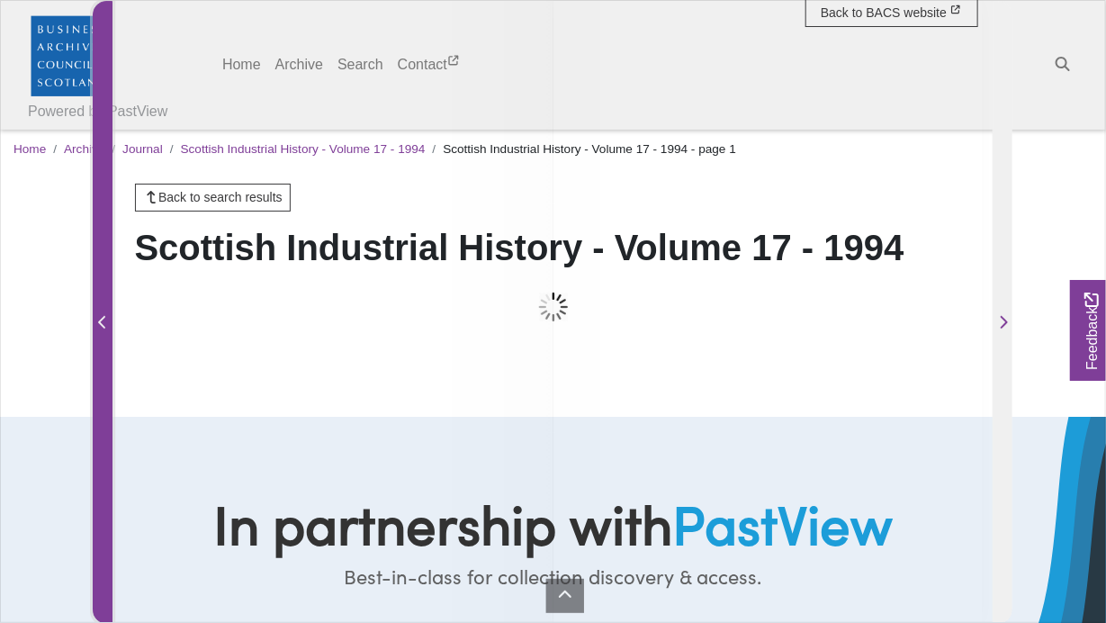
click at [108, 324] on span "Previous Page" at bounding box center [103, 323] width 18 height 22
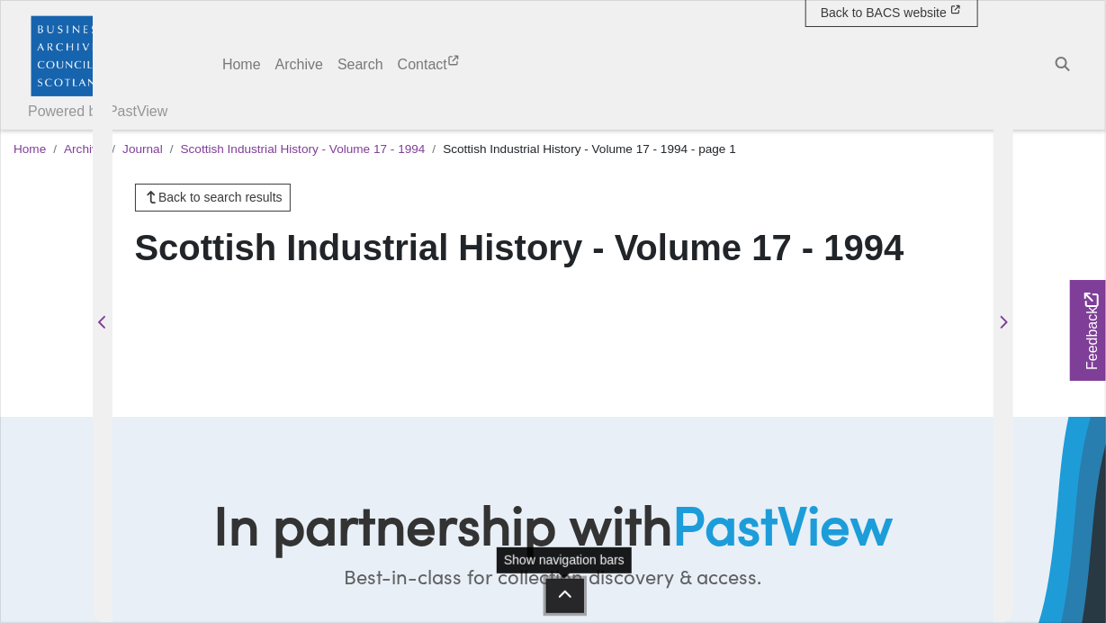
click at [572, 478] on button at bounding box center [565, 596] width 38 height 34
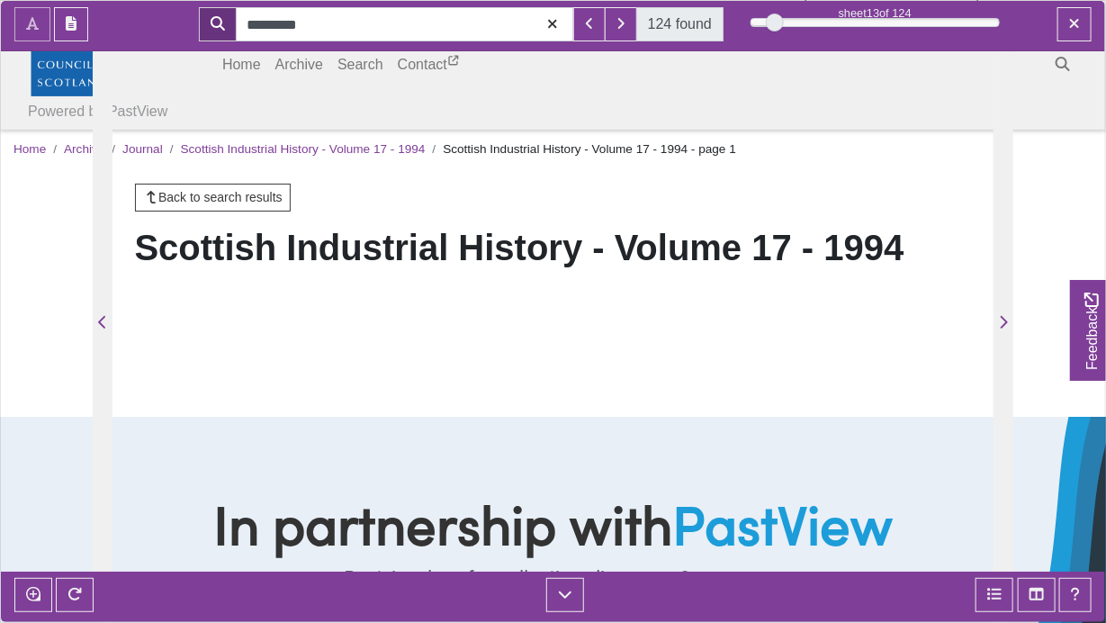
click at [1092, 7] on div at bounding box center [1059, 24] width 92 height 34
click at [1073, 21] on icon "Exit full screen mode" at bounding box center [1074, 23] width 9 height 9
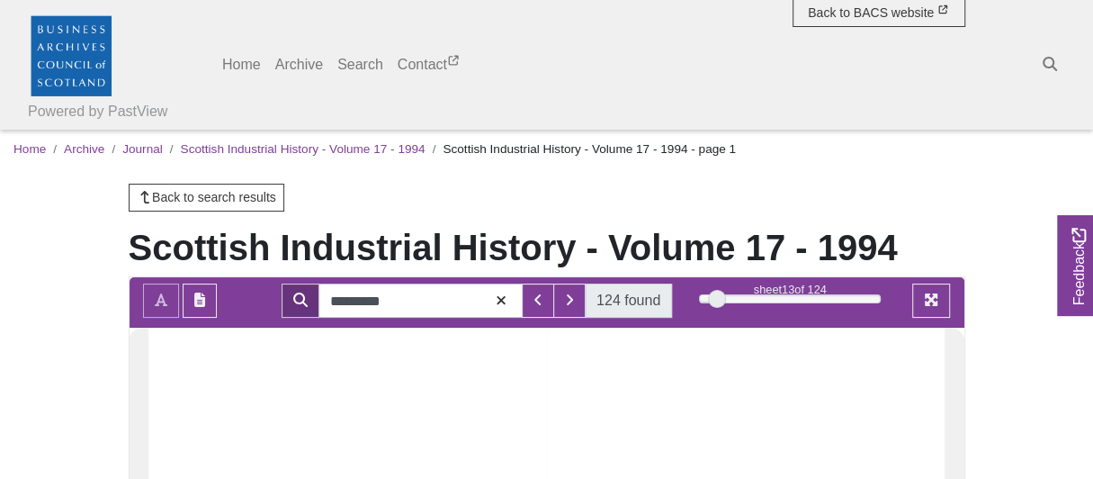
click at [736, 151] on ul "Home Archive Journal Scottish Industrial History - Volume 17 - 1994 Scottish In…" at bounding box center [546, 150] width 1066 height 40
click at [363, 65] on link "Search" at bounding box center [360, 65] width 60 height 36
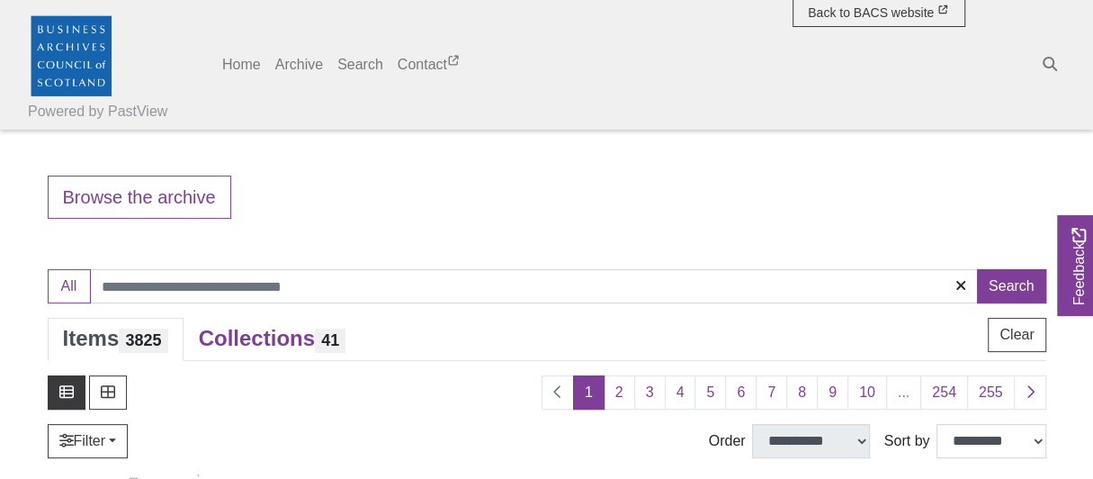
scroll to position [180, 0]
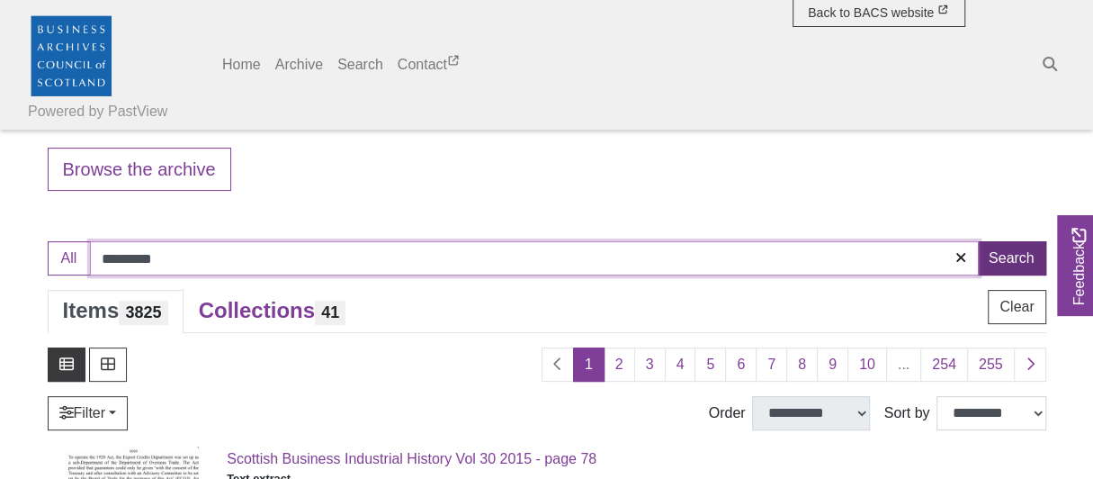
type input "*********"
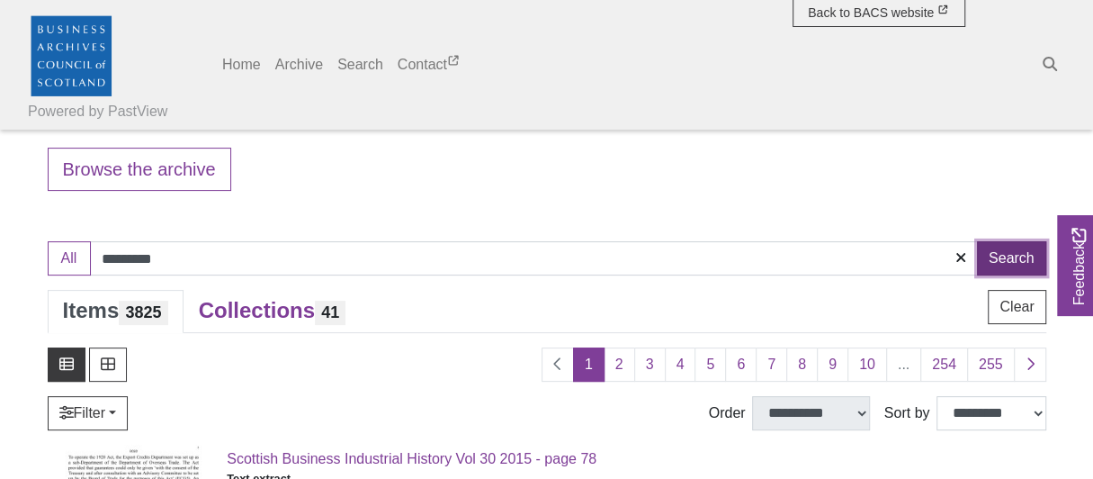
click at [1018, 256] on button "Search" at bounding box center [1011, 258] width 69 height 34
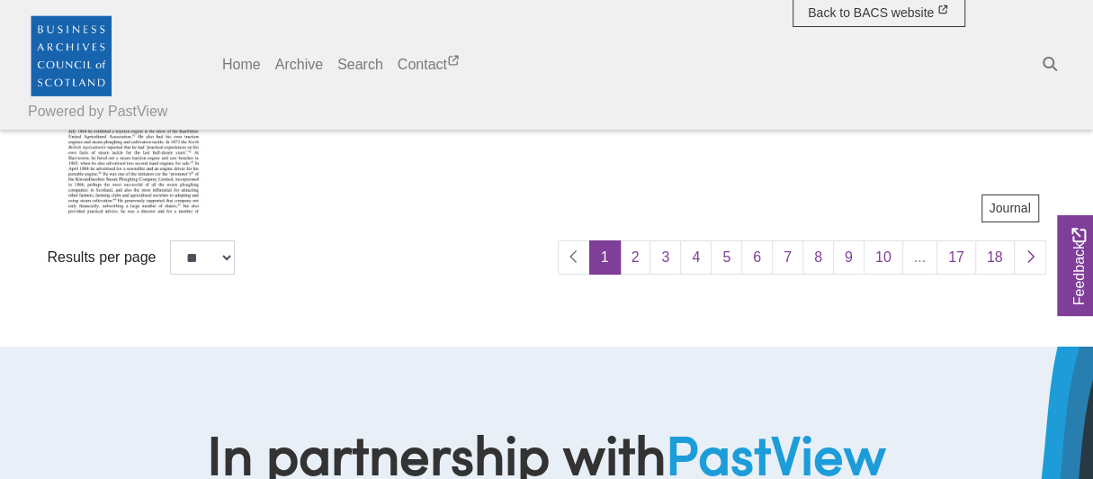
scroll to position [3869, 0]
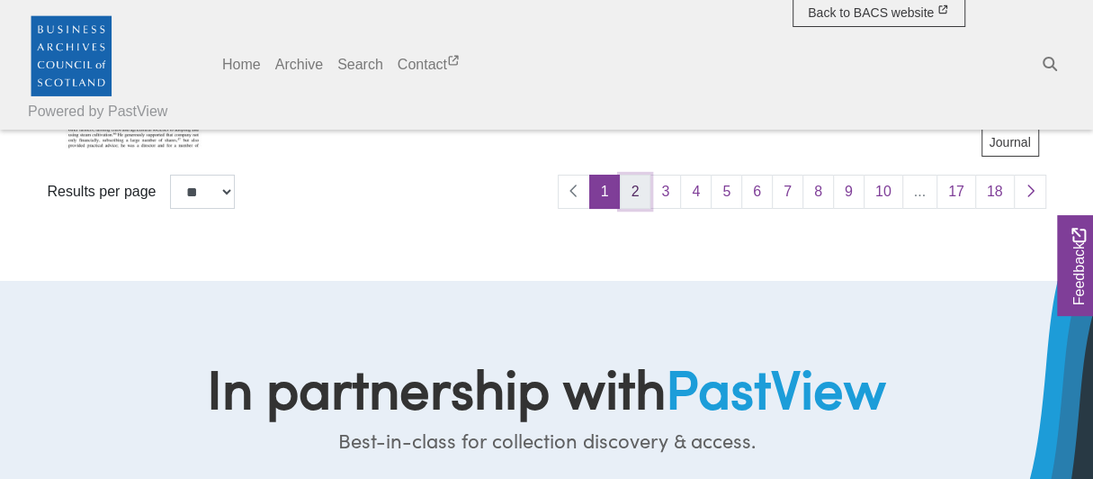
click at [641, 194] on link "2" at bounding box center [635, 192] width 31 height 34
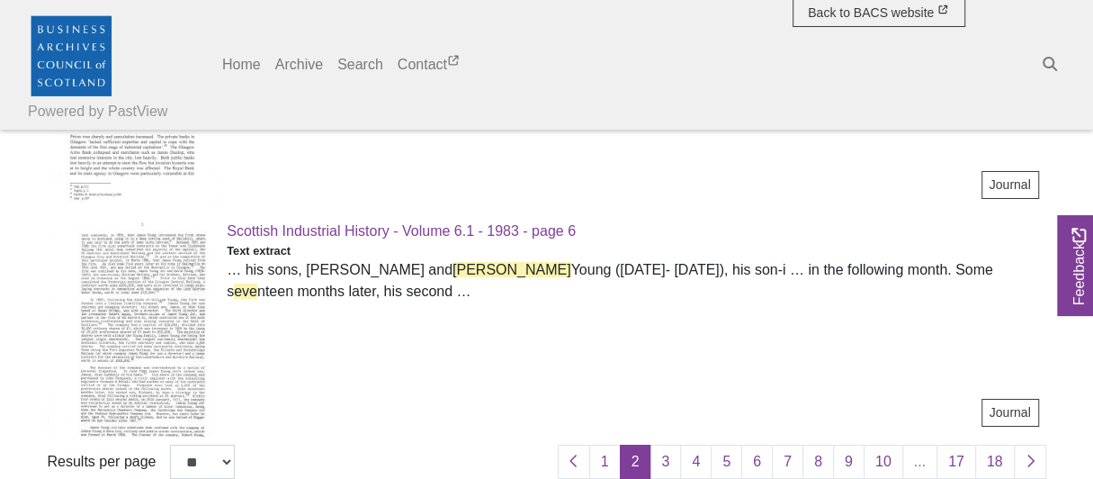
scroll to position [3779, 0]
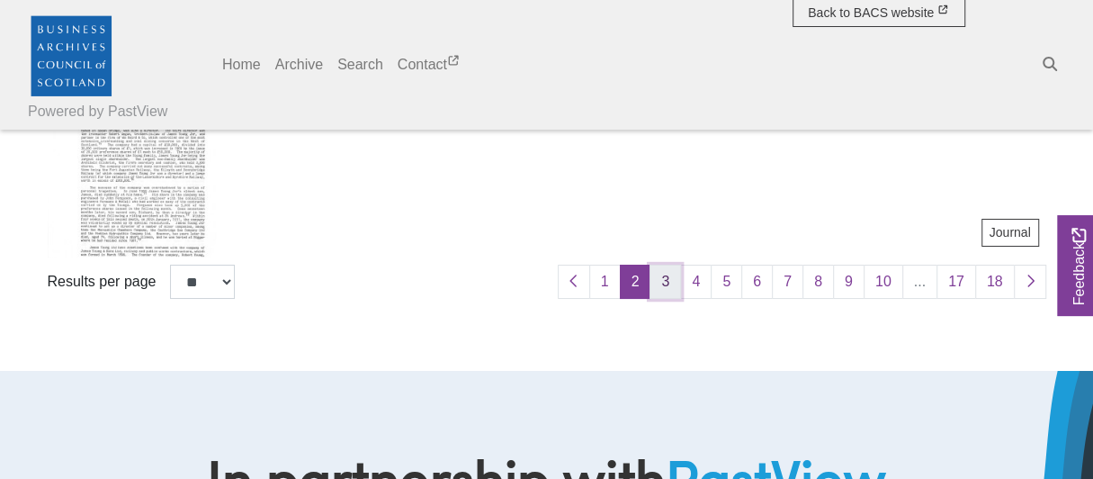
click at [678, 281] on link "3" at bounding box center [665, 282] width 31 height 34
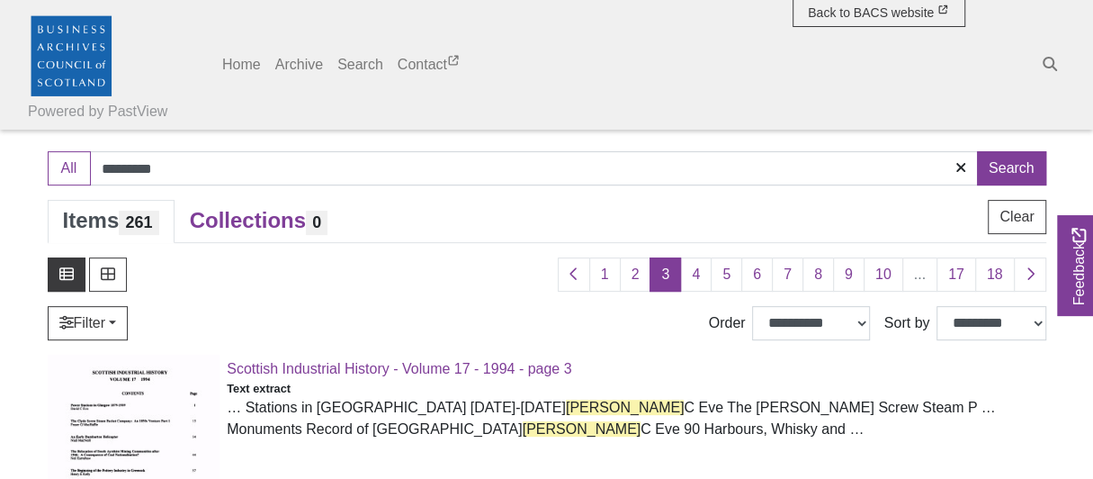
scroll to position [360, 0]
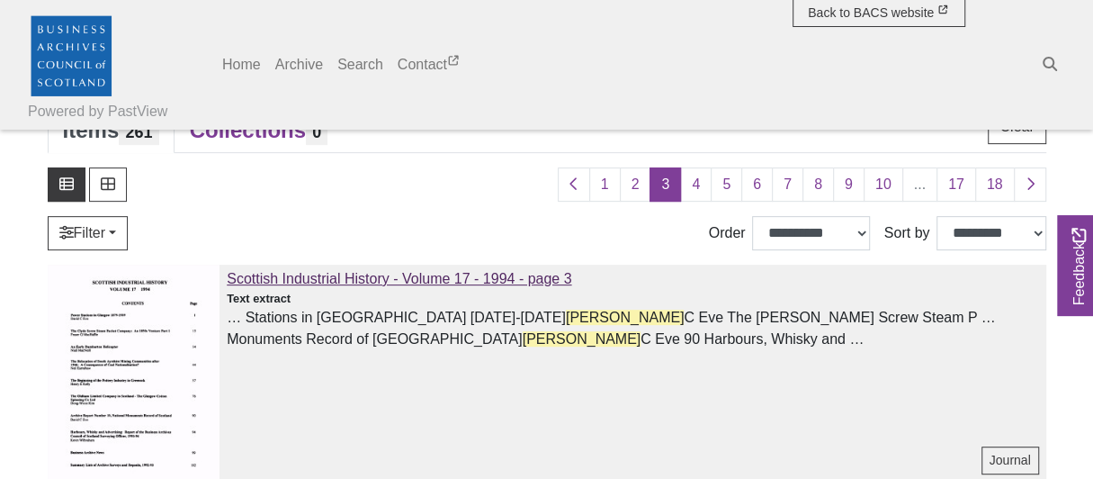
click at [455, 276] on span "Scottish Industrial History - Volume 17 - 1994 - page 3" at bounding box center [399, 278] width 345 height 15
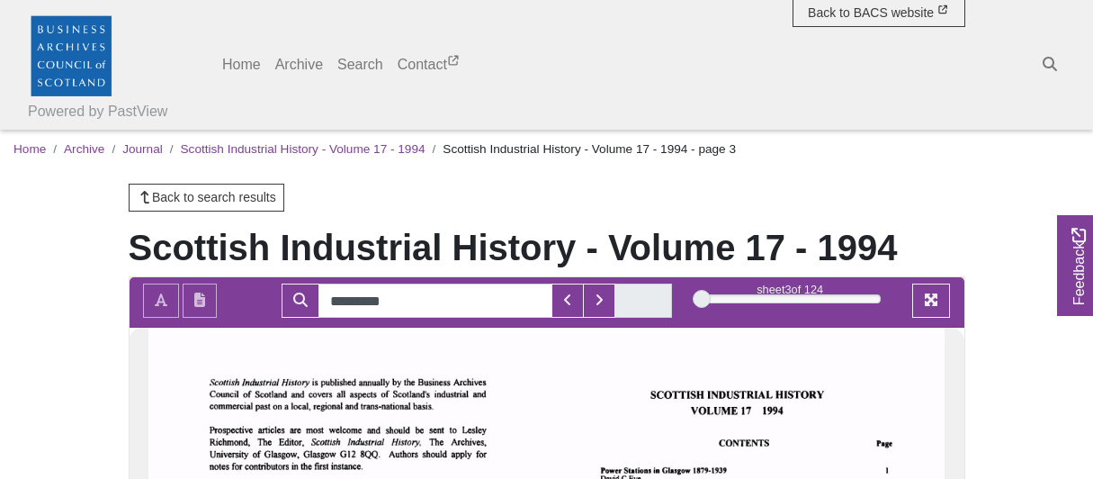
type input "*********"
drag, startPoint x: 0, startPoint y: 0, endPoint x: 412, endPoint y: 294, distance: 506.3
click at [412, 269] on h1 "Scottish Industrial History - Volume 17 - 1994" at bounding box center [547, 247] width 837 height 43
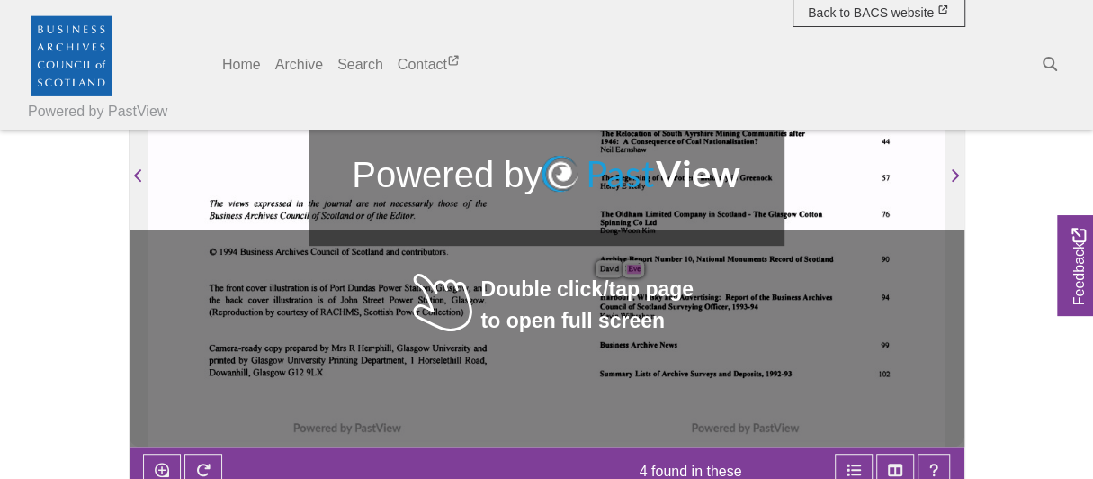
scroll to position [270, 0]
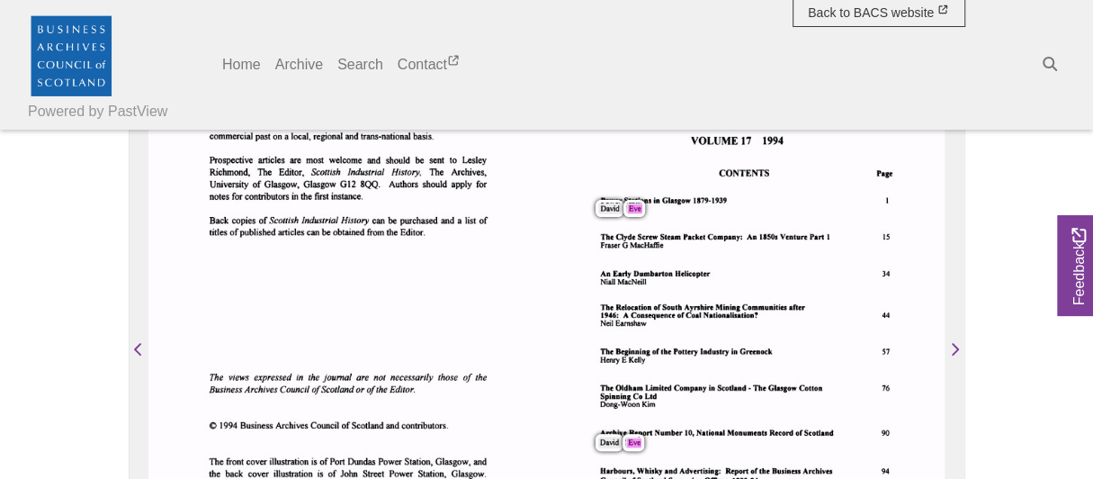
click at [884, 238] on div "SCOTTISH INDUSTRIAL HISTORY VOLUME 17 1994 CONTENTS Page Power Stations in [GEO…" at bounding box center [746, 342] width 398 height 558
click at [885, 238] on div "SCOTTISH INDUSTRIAL HISTORY VOLUME 17 1994 CONTENTS Page Power Stations in [GEO…" at bounding box center [746, 342] width 398 height 558
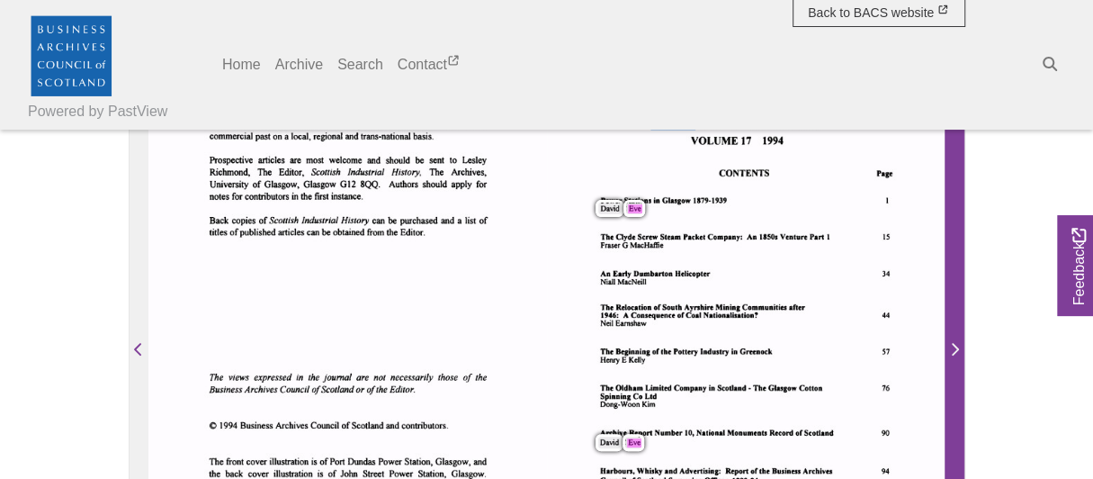
click at [956, 355] on icon "Next Page" at bounding box center [955, 349] width 7 height 13
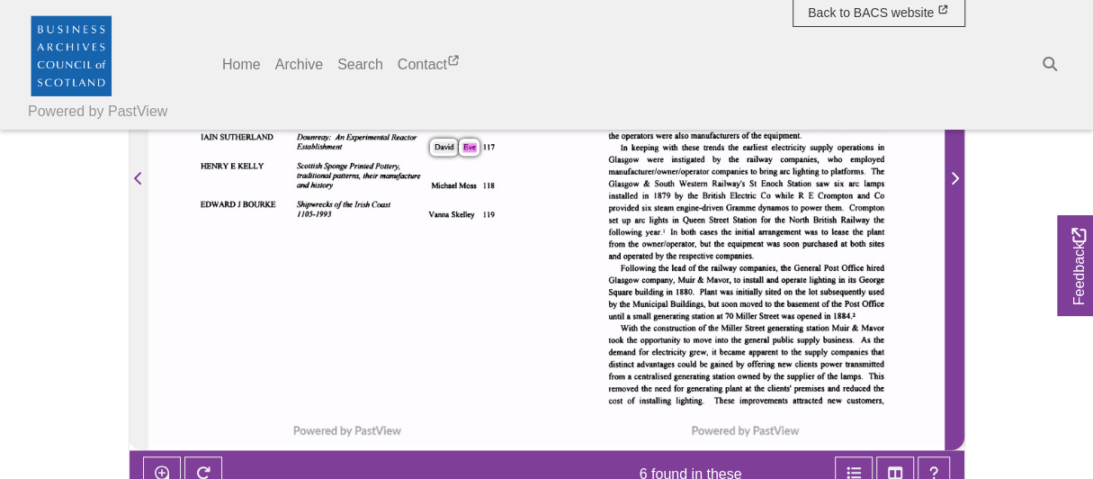
scroll to position [449, 0]
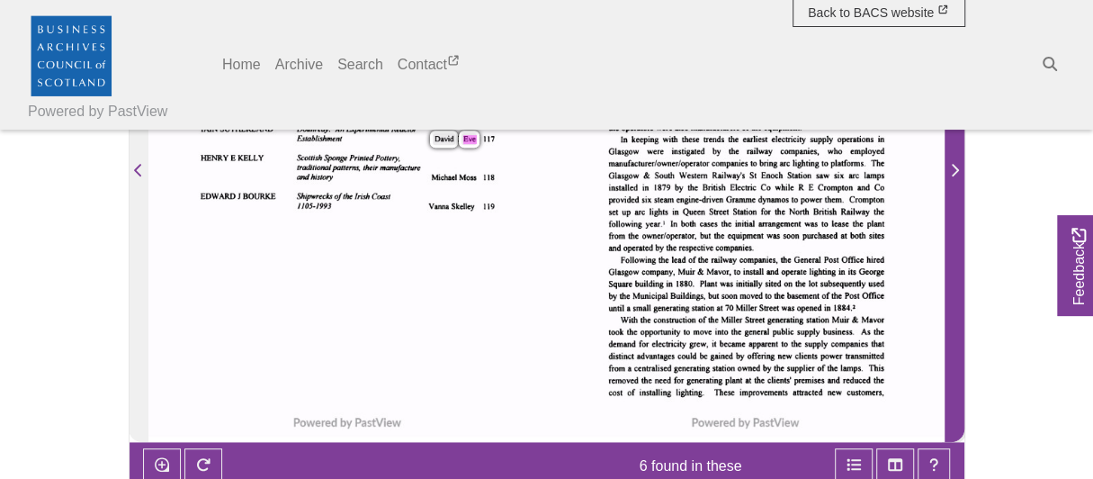
click at [956, 177] on icon "Next Page" at bounding box center [954, 170] width 9 height 14
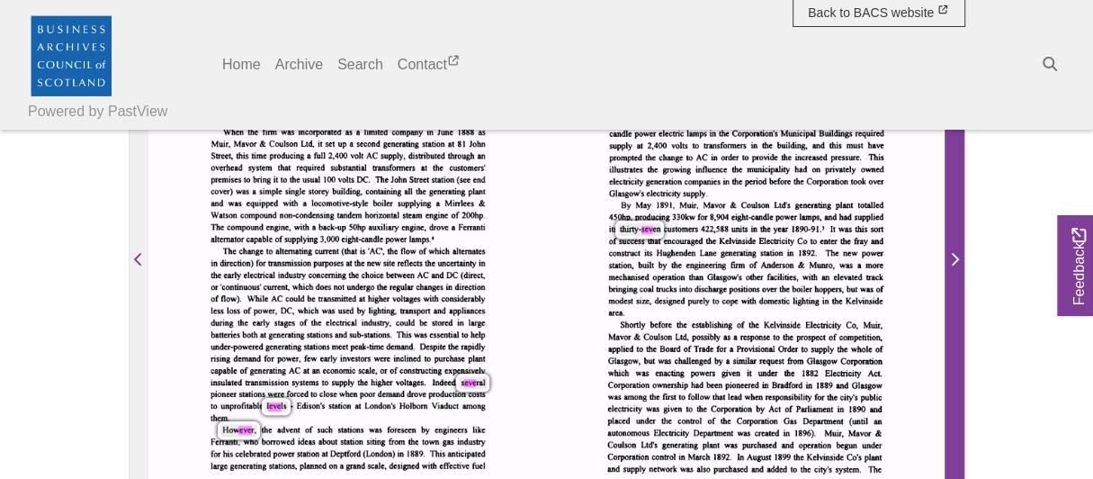
scroll to position [449, 0]
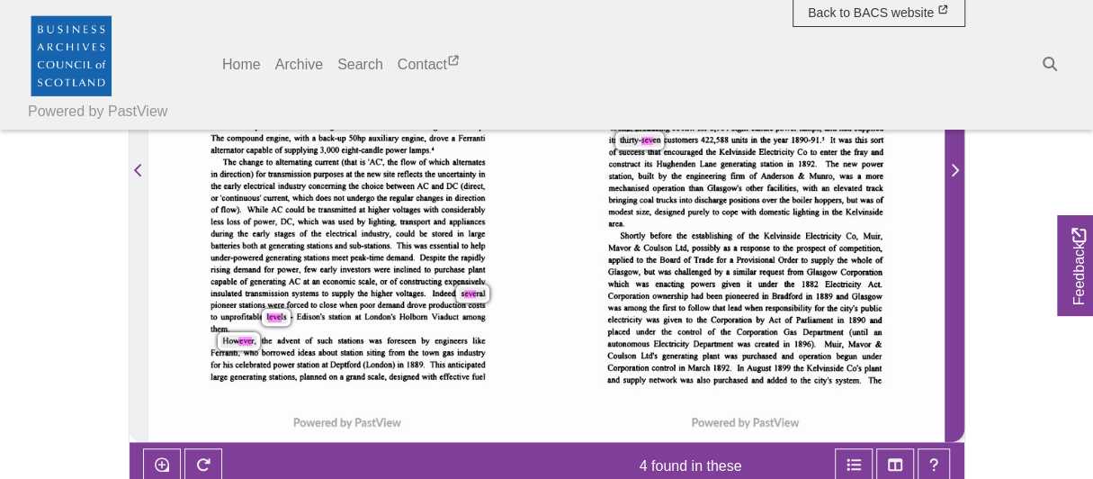
click at [958, 177] on icon "Next Page" at bounding box center [954, 170] width 9 height 14
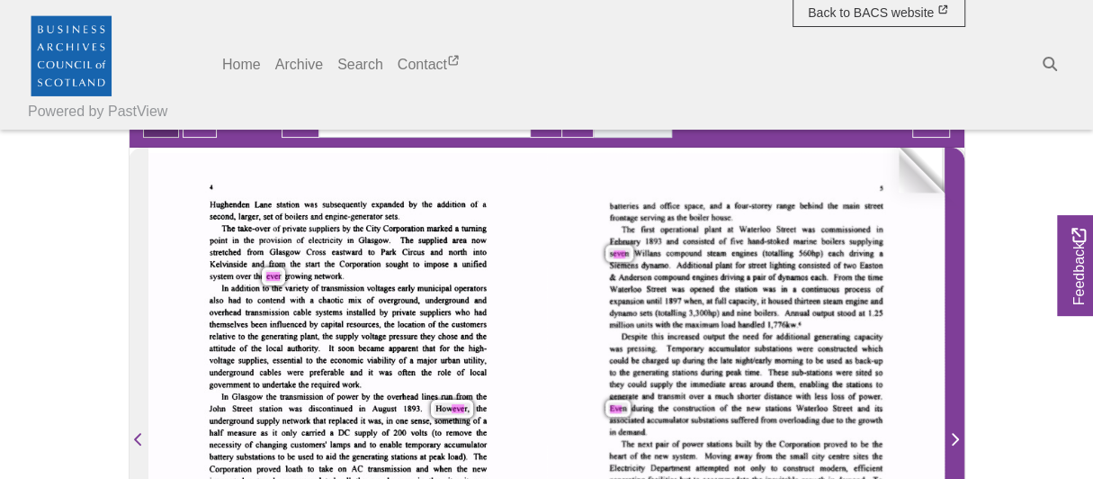
scroll to position [360, 0]
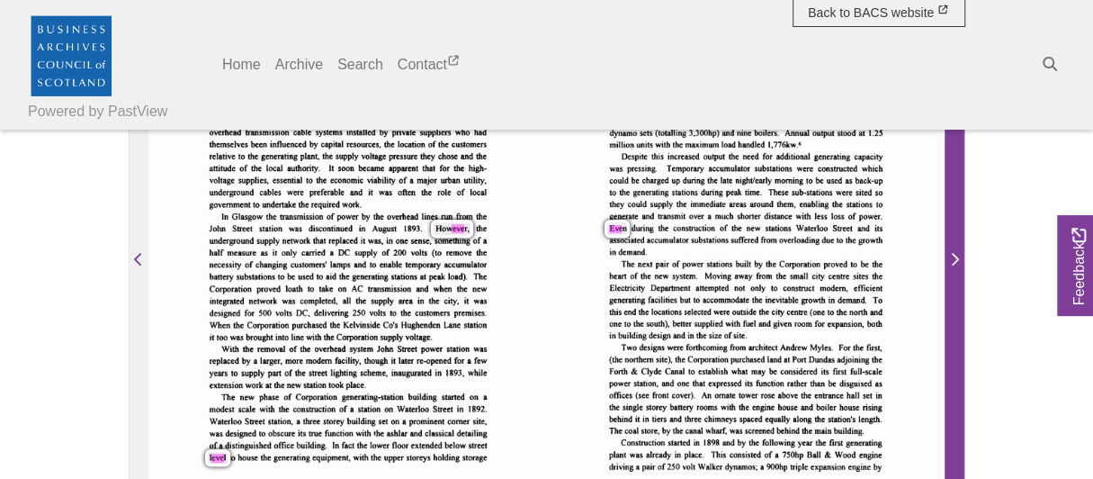
click at [956, 265] on icon "Next Page" at bounding box center [955, 259] width 7 height 13
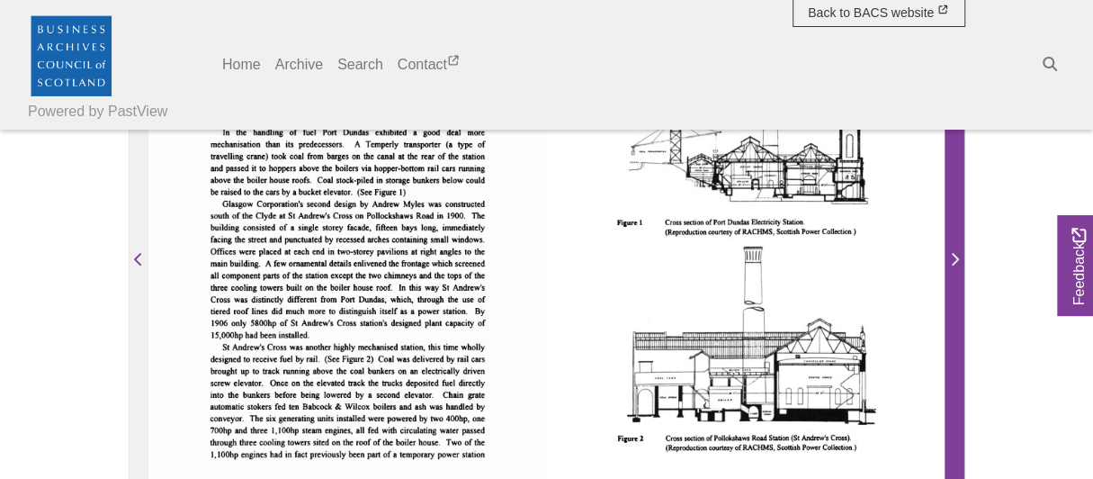
click at [956, 265] on icon "Next Page" at bounding box center [955, 259] width 7 height 13
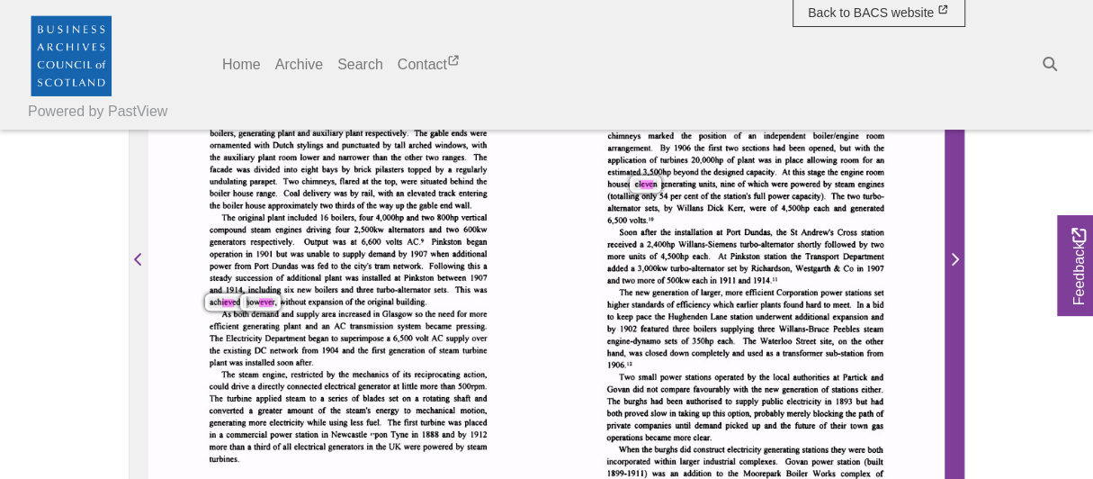
click at [955, 266] on icon "Next Page" at bounding box center [954, 259] width 9 height 14
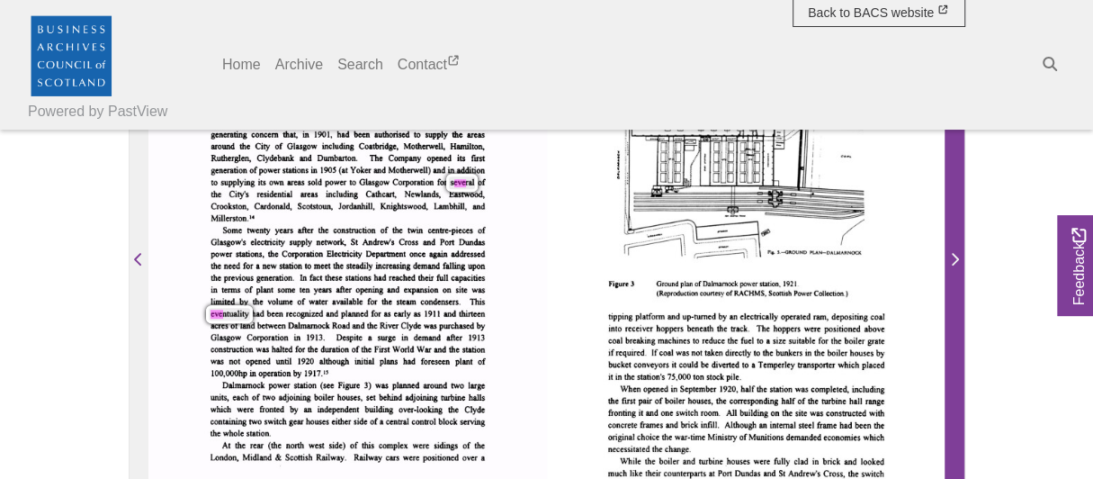
click at [955, 266] on icon "Next Page" at bounding box center [954, 259] width 9 height 14
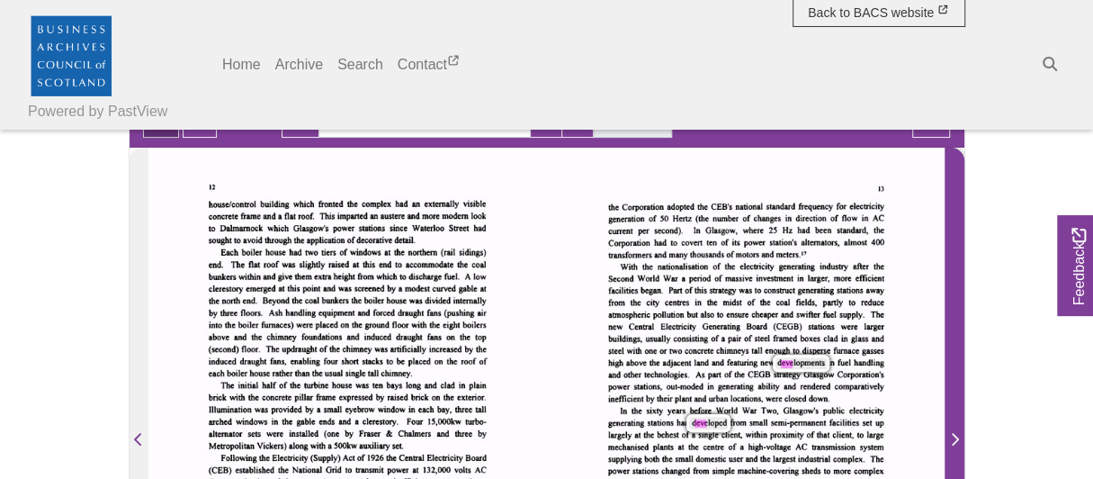
scroll to position [270, 0]
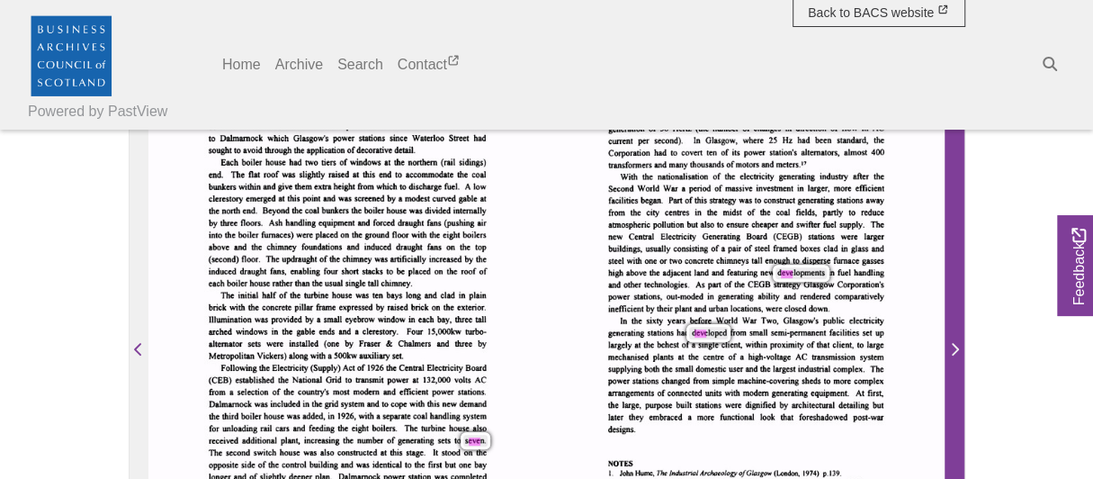
click at [956, 356] on icon "Next Page" at bounding box center [954, 349] width 9 height 14
